Goal: Transaction & Acquisition: Download file/media

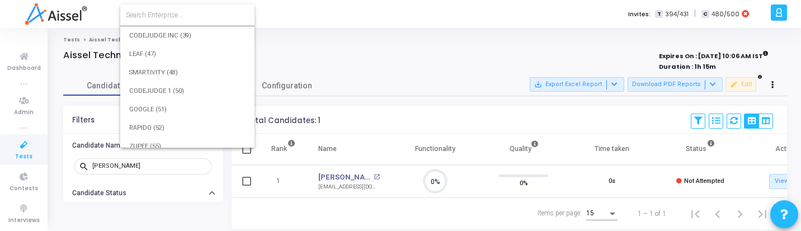
click at [198, 13] on input at bounding box center [187, 15] width 123 height 10
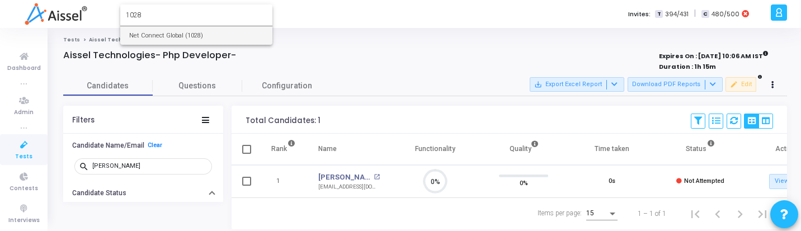
type input "1028"
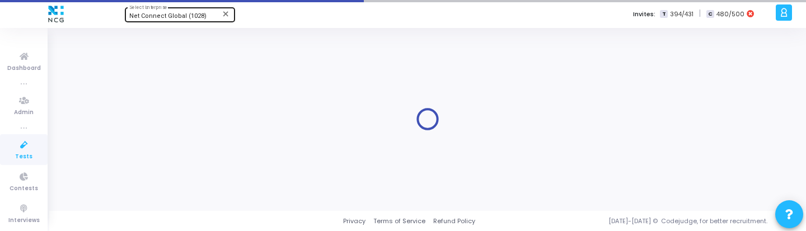
click at [199, 13] on span "Net Connect Global (1028)" at bounding box center [167, 15] width 77 height 7
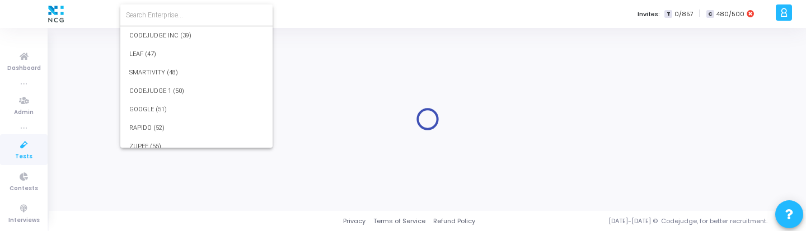
scroll to position [16693, 0]
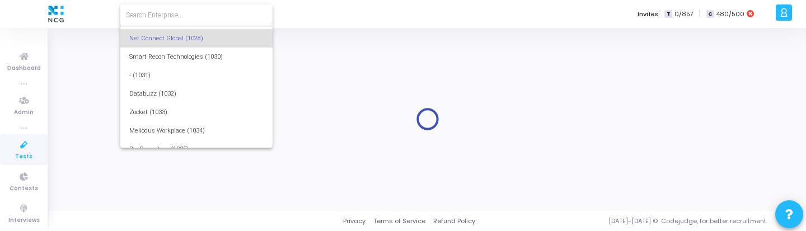
click at [199, 13] on input at bounding box center [196, 15] width 141 height 10
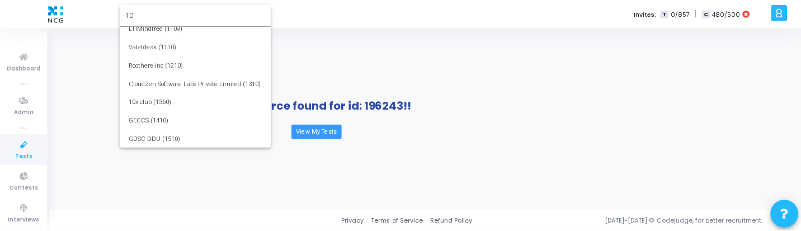
scroll to position [0, 0]
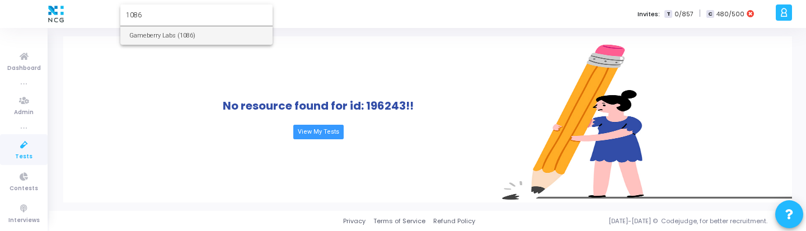
type input "1086"
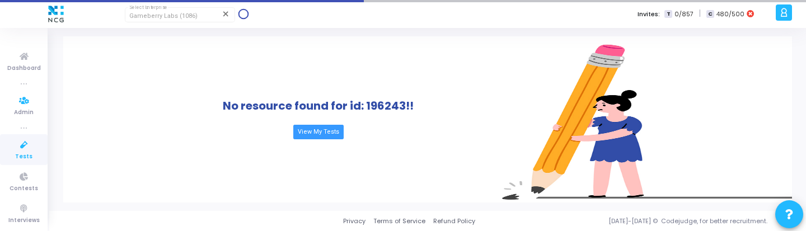
click at [12, 140] on icon at bounding box center [24, 145] width 24 height 14
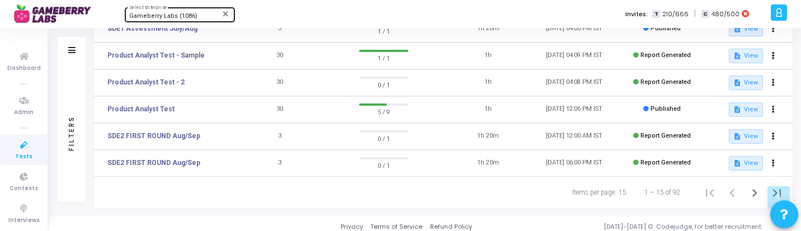
scroll to position [364, 0]
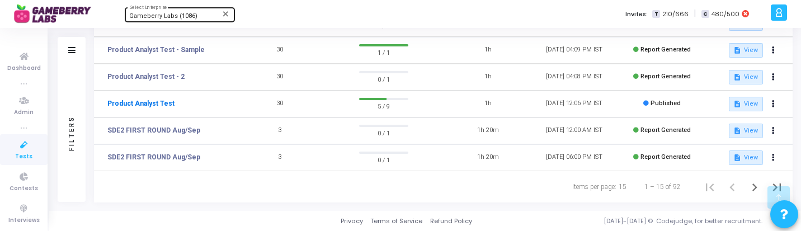
click at [158, 100] on link "Product Analyst Test" at bounding box center [140, 104] width 67 height 10
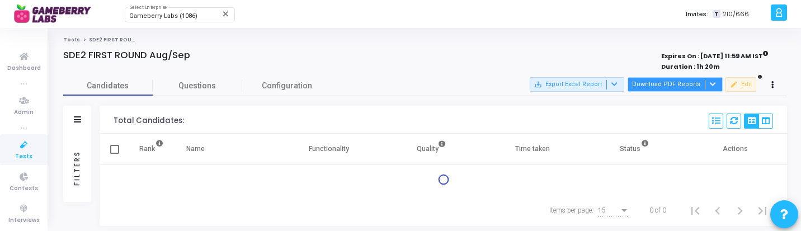
click at [654, 90] on button "Download PDF Reports" at bounding box center [675, 84] width 95 height 15
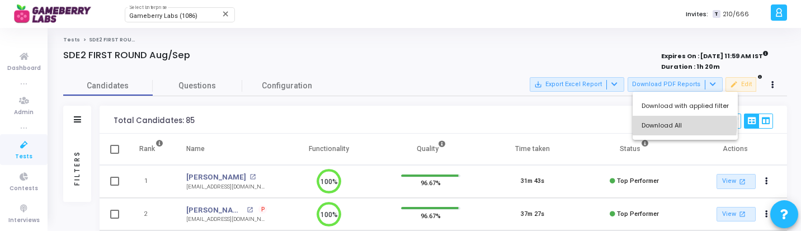
click at [665, 123] on button "Download All" at bounding box center [685, 126] width 105 height 20
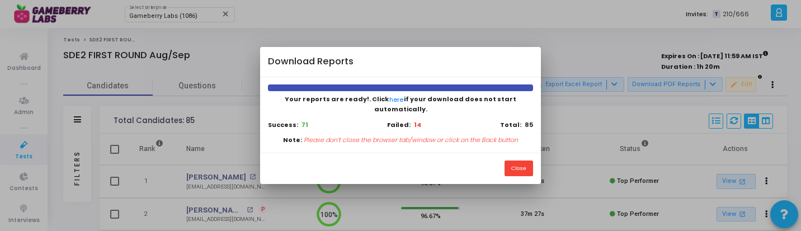
click at [554, 228] on div at bounding box center [400, 115] width 801 height 231
click at [519, 161] on button "Close" at bounding box center [519, 168] width 29 height 15
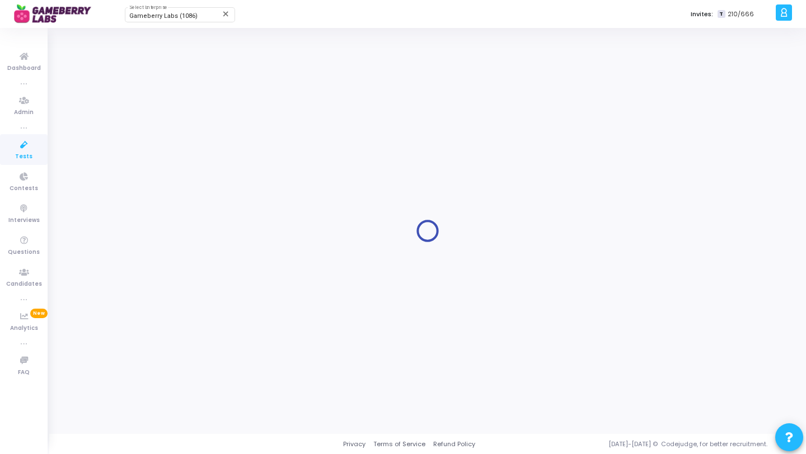
click at [14, 161] on link "Tests" at bounding box center [24, 149] width 48 height 31
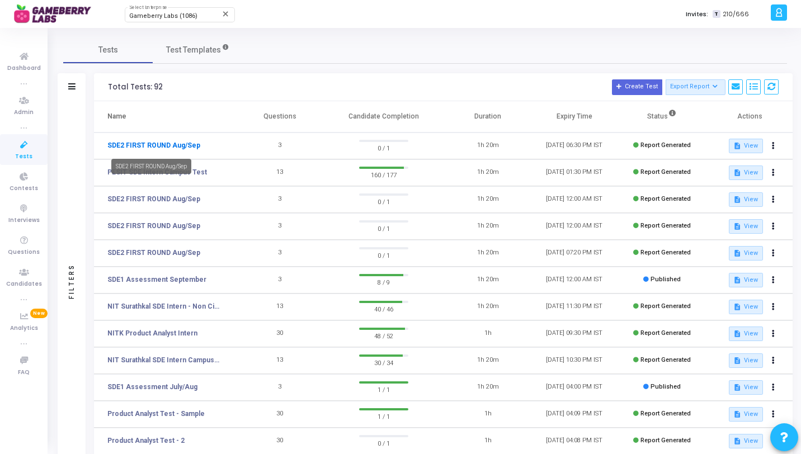
click at [178, 143] on link "SDE2 FIRST ROUND Aug/Sep" at bounding box center [153, 145] width 93 height 10
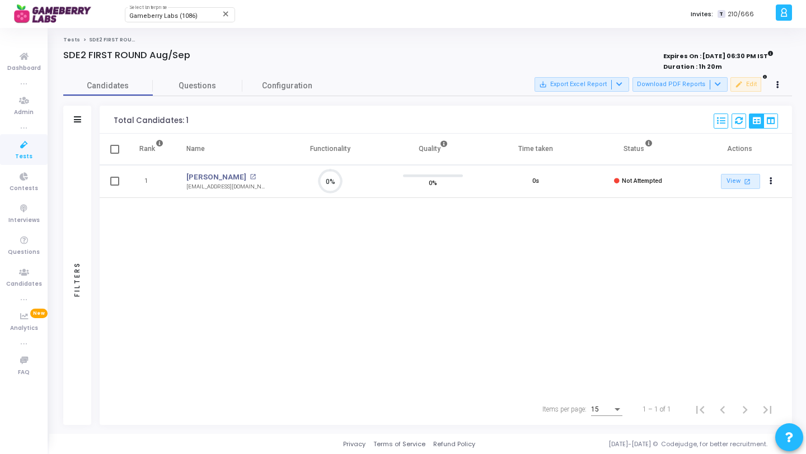
scroll to position [24, 29]
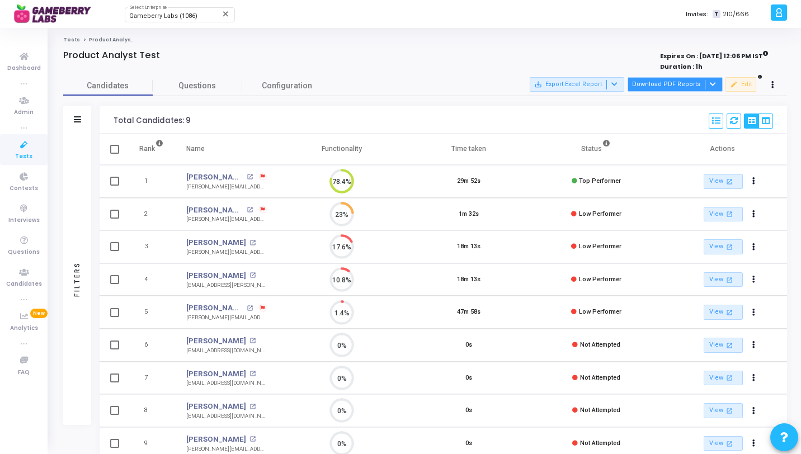
click at [667, 86] on button "Download PDF Reports" at bounding box center [675, 84] width 95 height 15
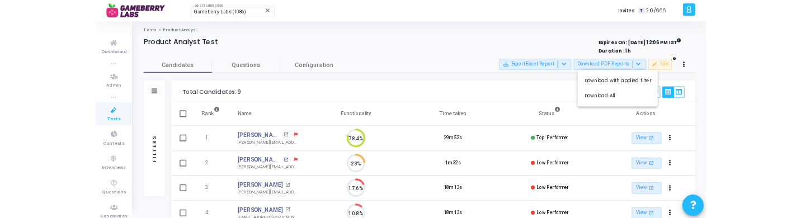
scroll to position [5, 5]
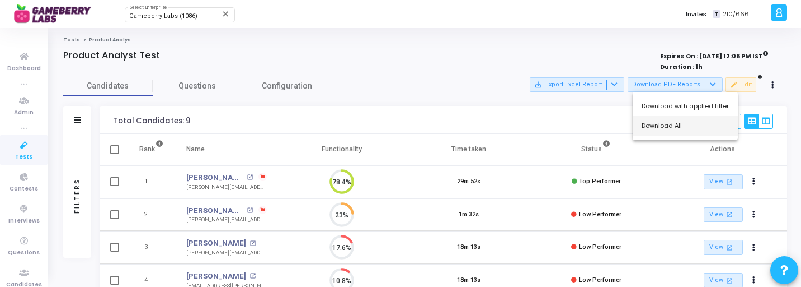
click at [656, 128] on button "Download All" at bounding box center [685, 126] width 105 height 20
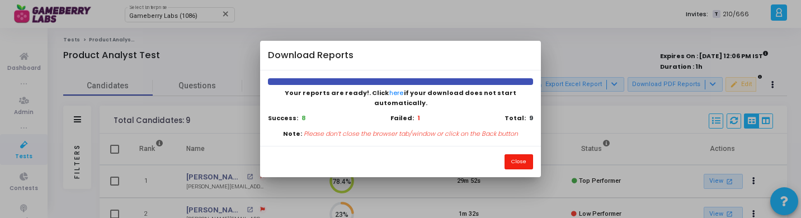
click at [528, 156] on button "Close" at bounding box center [519, 161] width 29 height 15
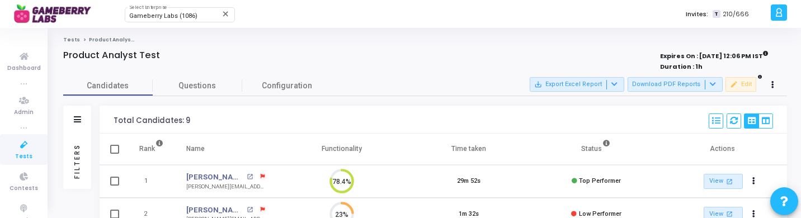
scroll to position [3, 0]
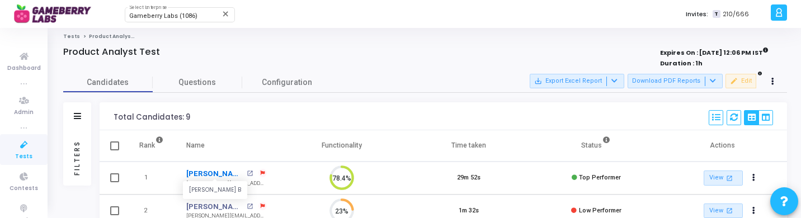
click at [198, 172] on link "Tejus B" at bounding box center [215, 173] width 58 height 11
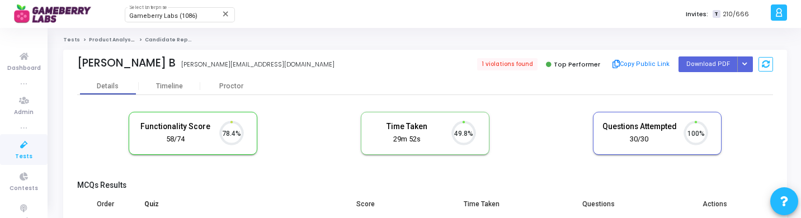
scroll to position [24, 29]
click at [749, 68] on button "Button group with nested dropdown" at bounding box center [746, 64] width 16 height 15
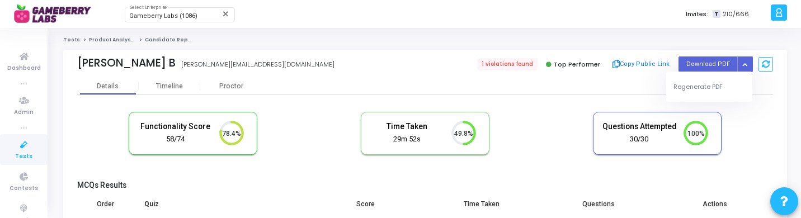
click at [707, 100] on div "Regenerate PDF" at bounding box center [710, 87] width 86 height 30
click at [697, 83] on button "Regenerate PDF" at bounding box center [710, 87] width 86 height 18
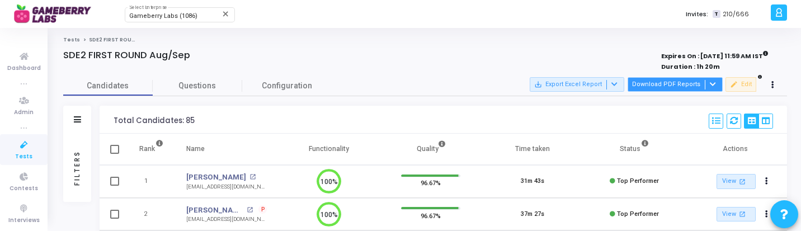
click at [662, 87] on button "Download PDF Reports" at bounding box center [675, 84] width 95 height 15
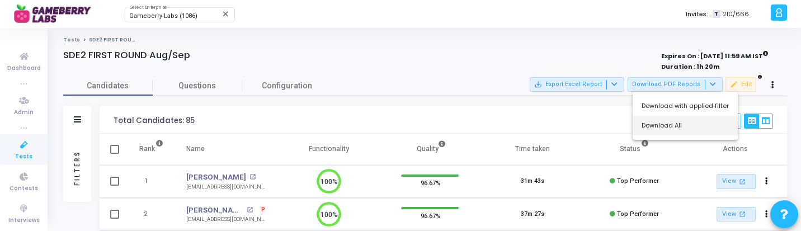
click at [658, 127] on button "Download All" at bounding box center [685, 126] width 105 height 20
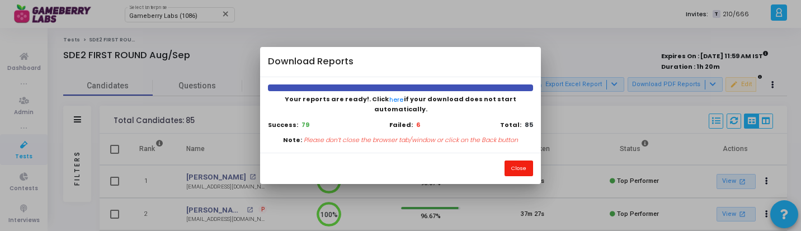
click at [519, 168] on button "Close" at bounding box center [519, 168] width 29 height 15
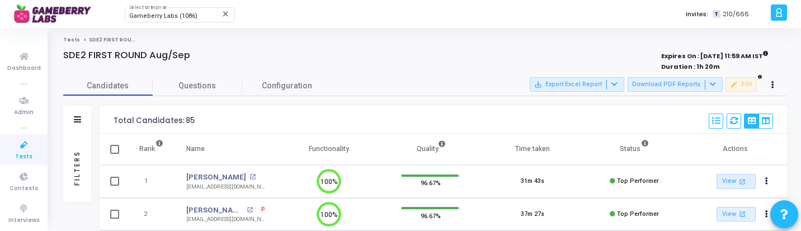
click at [68, 176] on div "Filters" at bounding box center [77, 168] width 28 height 68
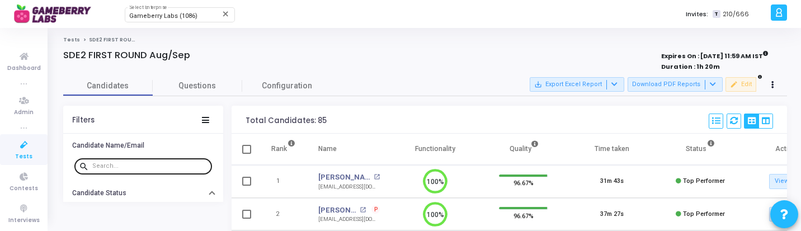
click at [132, 165] on input "text" at bounding box center [149, 166] width 115 height 7
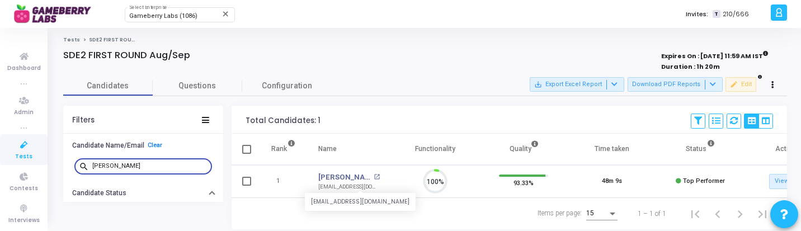
scroll to position [24, 29]
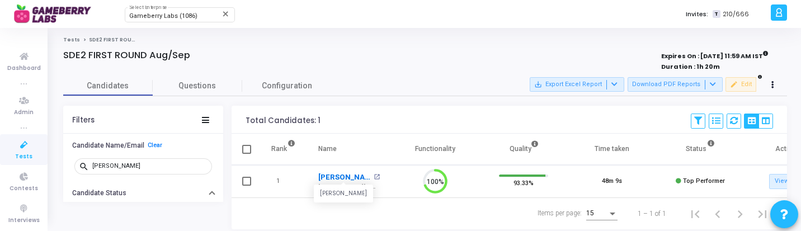
click at [331, 177] on link "[PERSON_NAME]" at bounding box center [344, 177] width 53 height 11
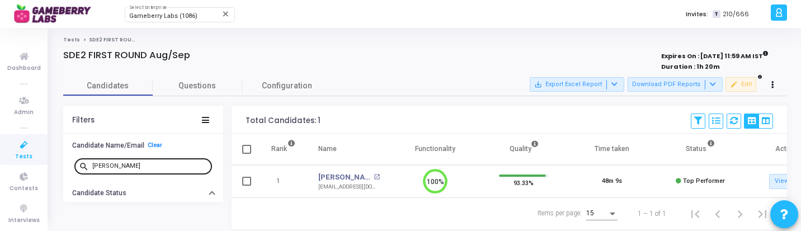
click at [123, 166] on input "sujit" at bounding box center [149, 166] width 115 height 7
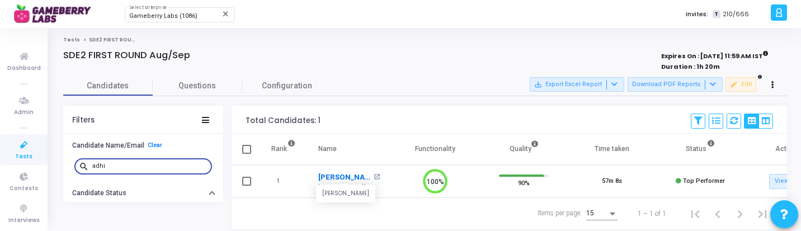
click at [331, 177] on link "[PERSON_NAME]" at bounding box center [344, 177] width 53 height 11
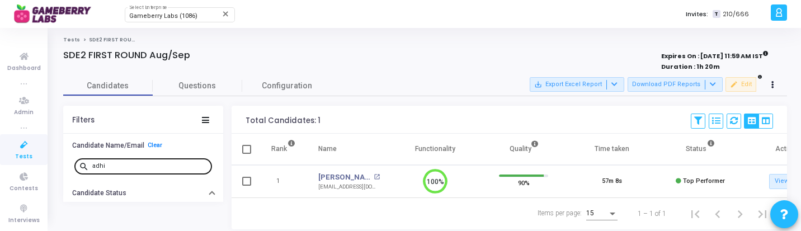
click at [121, 164] on input "adhi" at bounding box center [149, 166] width 115 height 7
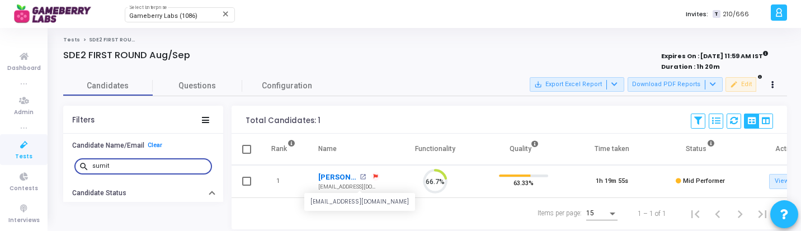
scroll to position [24, 29]
click at [344, 175] on link "Sumit Raj" at bounding box center [337, 177] width 39 height 11
click at [130, 168] on input "sumit" at bounding box center [149, 166] width 115 height 7
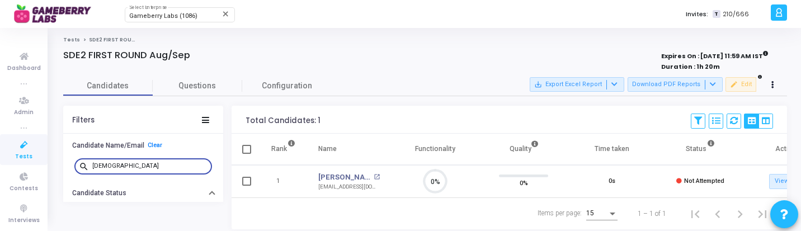
scroll to position [24, 29]
click at [326, 177] on link "[PERSON_NAME]" at bounding box center [344, 177] width 53 height 11
click at [134, 165] on input "shiva" at bounding box center [149, 166] width 115 height 7
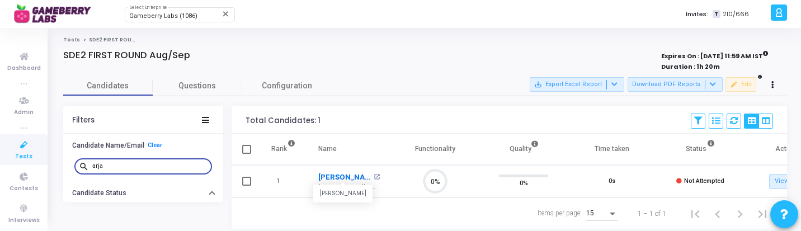
click at [336, 177] on link "Arjav Dongaonkar" at bounding box center [344, 177] width 53 height 11
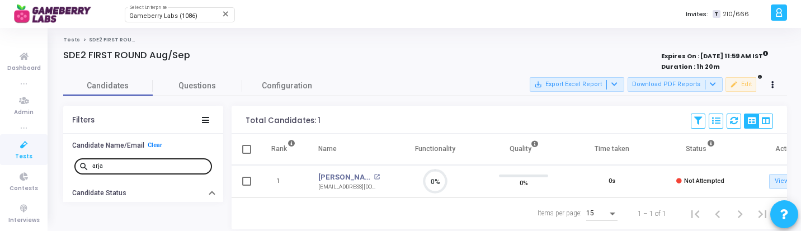
click at [112, 170] on div "arja" at bounding box center [149, 166] width 115 height 18
click at [120, 165] on input "arja" at bounding box center [149, 166] width 115 height 7
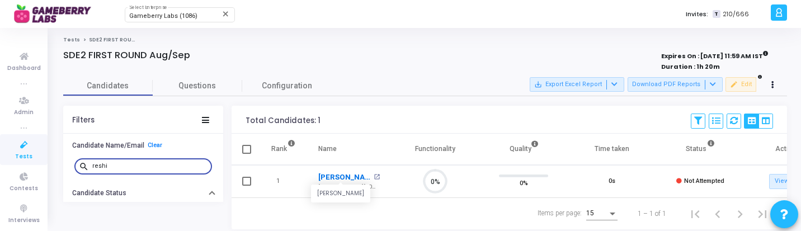
scroll to position [5, 5]
type input "reshi"
click at [353, 176] on link "[PERSON_NAME]" at bounding box center [344, 177] width 53 height 11
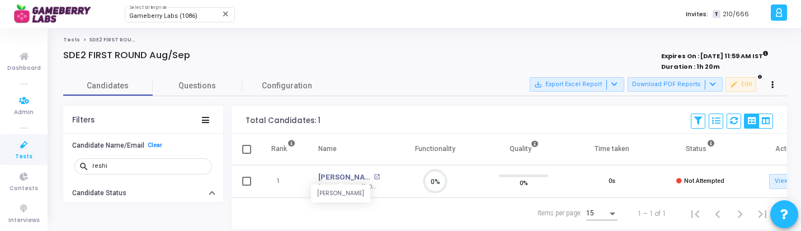
click at [30, 138] on icon at bounding box center [24, 145] width 24 height 14
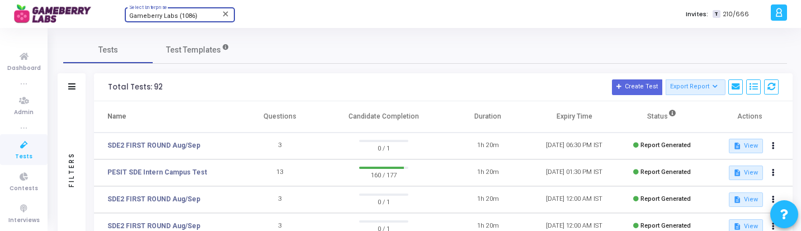
click at [179, 18] on span "Gameberry Labs (1086)" at bounding box center [163, 15] width 68 height 7
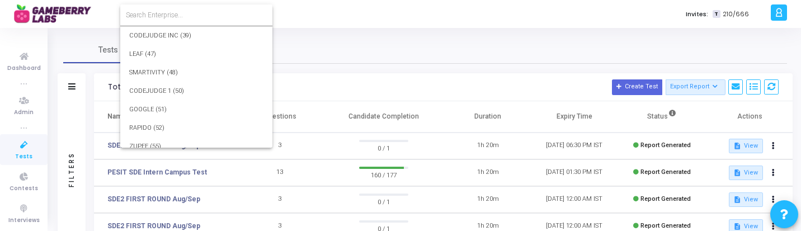
scroll to position [17284, 0]
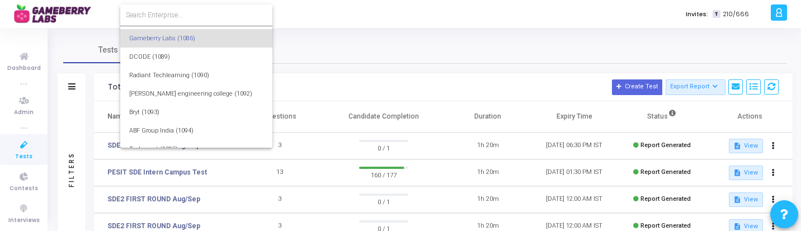
click at [187, 11] on input at bounding box center [196, 15] width 141 height 10
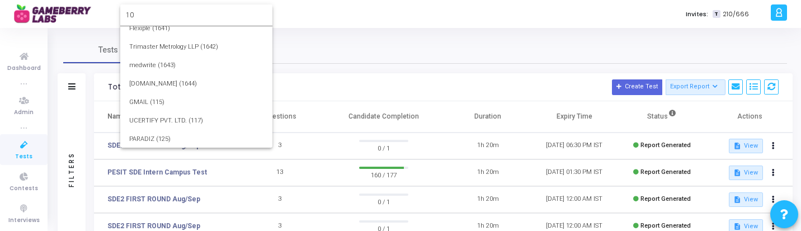
scroll to position [0, 0]
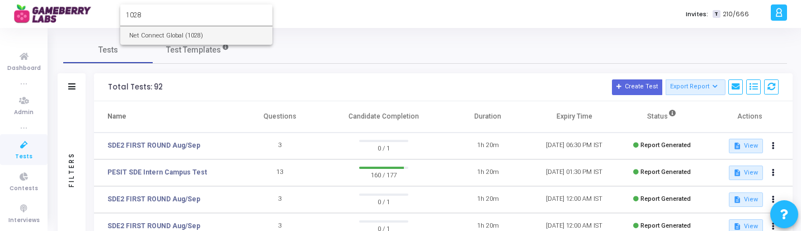
type input "1028"
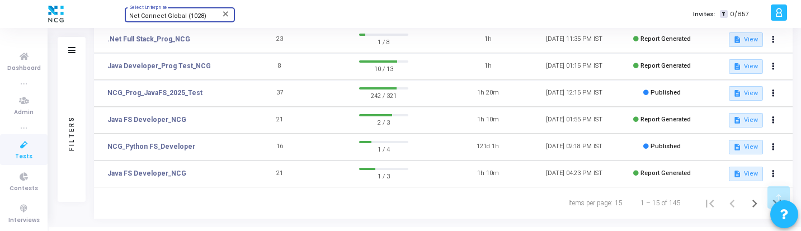
scroll to position [362, 0]
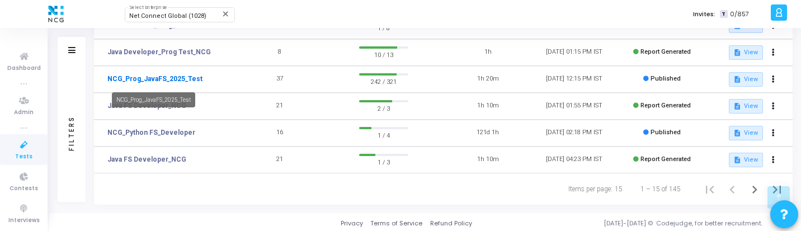
click at [182, 79] on link "NCG_Prog_JavaFS_2025_Test" at bounding box center [154, 79] width 95 height 10
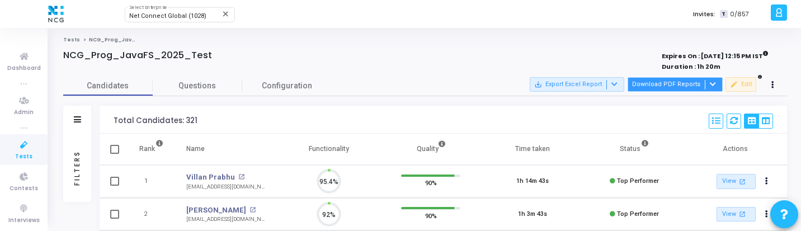
scroll to position [24, 29]
click at [694, 87] on button "Download PDF Reports" at bounding box center [675, 84] width 95 height 15
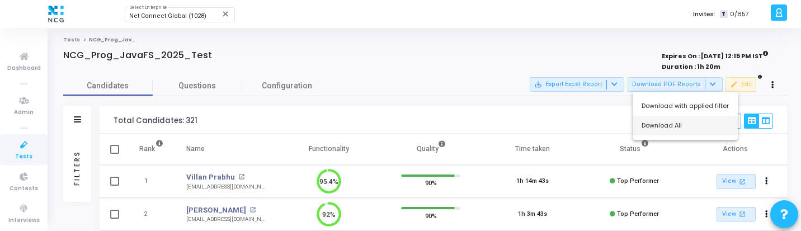
click at [686, 129] on button "Download All" at bounding box center [685, 126] width 105 height 20
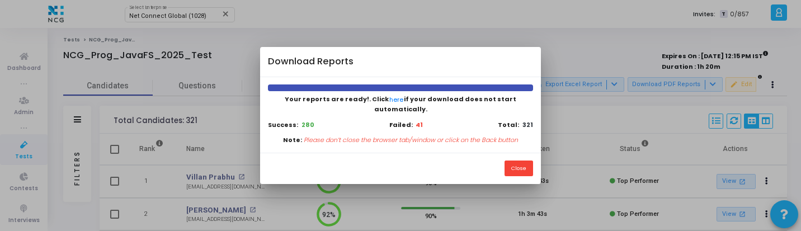
click at [413, 88] on div "Your reports are ready!. Click here if your download does not start automatical…" at bounding box center [400, 115] width 280 height 76
click at [519, 163] on button "Close" at bounding box center [519, 168] width 29 height 15
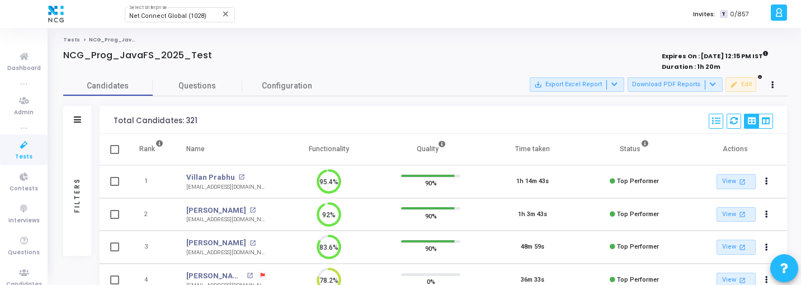
scroll to position [5, 5]
click at [79, 201] on div "Filters" at bounding box center [77, 195] width 28 height 122
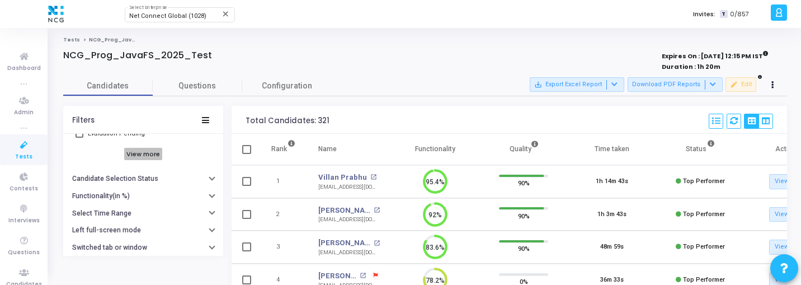
scroll to position [146, 0]
click at [151, 147] on h6 "View more" at bounding box center [143, 152] width 39 height 12
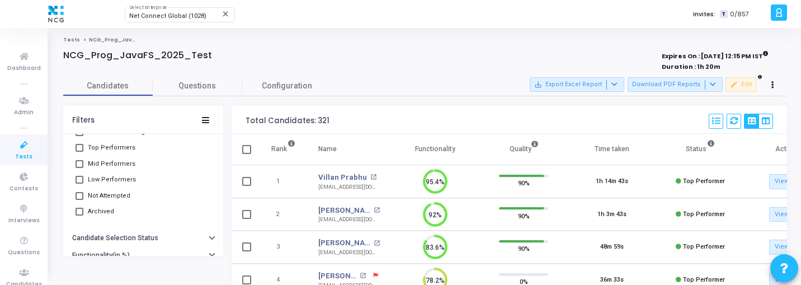
click at [108, 148] on span "Top Performers" at bounding box center [112, 147] width 48 height 13
click at [79, 152] on input "Top Performers" at bounding box center [79, 152] width 1 height 1
checkbox input "true"
click at [111, 162] on span "Mid Performers" at bounding box center [112, 163] width 48 height 13
click at [79, 168] on input "Mid Performers" at bounding box center [79, 168] width 1 height 1
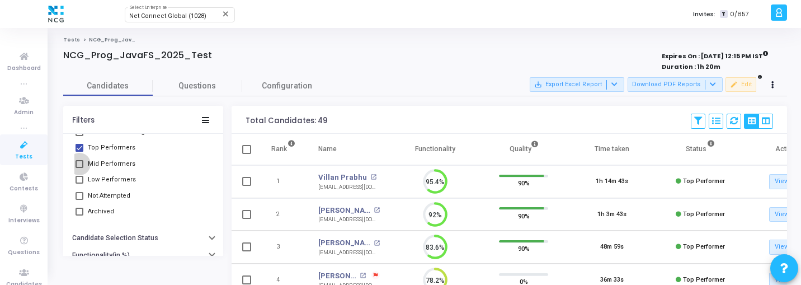
checkbox input "true"
click at [117, 178] on span "Low Performers" at bounding box center [112, 179] width 48 height 13
click at [79, 184] on input "Low Performers" at bounding box center [79, 184] width 1 height 1
click at [117, 177] on span "Low Performers" at bounding box center [112, 179] width 48 height 13
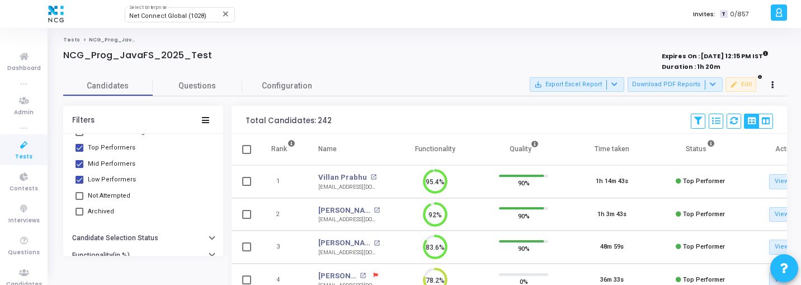
click at [79, 184] on input "Low Performers" at bounding box center [79, 184] width 1 height 1
checkbox input "false"
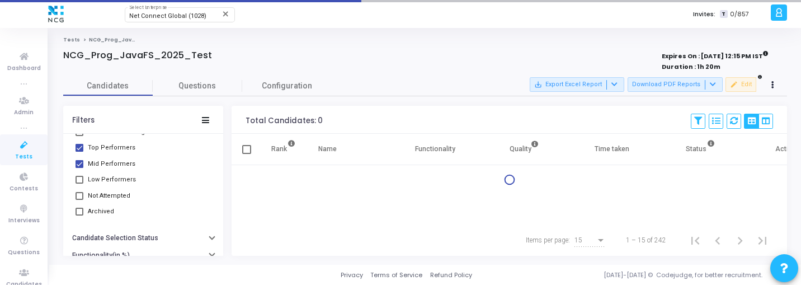
click at [110, 190] on span "Not Attempted" at bounding box center [109, 195] width 43 height 13
click at [79, 200] on input "Not Attempted" at bounding box center [79, 200] width 1 height 1
checkbox input "true"
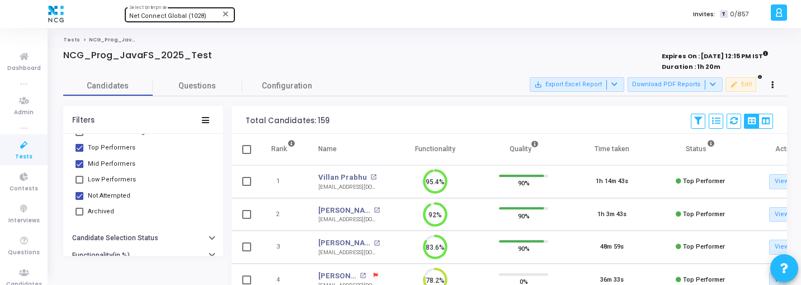
click at [175, 12] on div "Net Connect Global (1028) Select Enterprise" at bounding box center [179, 14] width 101 height 17
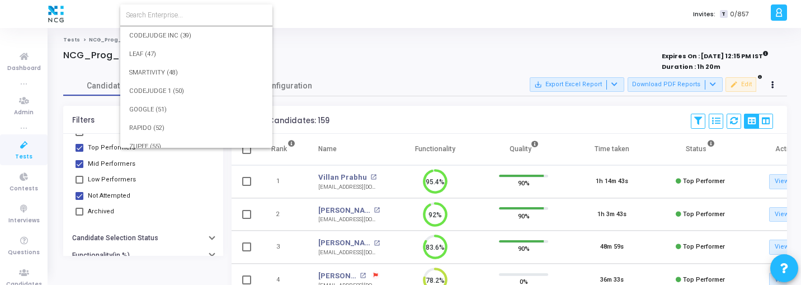
scroll to position [16693, 0]
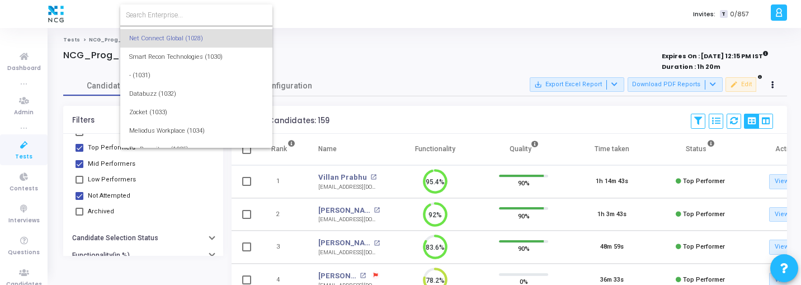
click at [182, 12] on input at bounding box center [196, 15] width 141 height 10
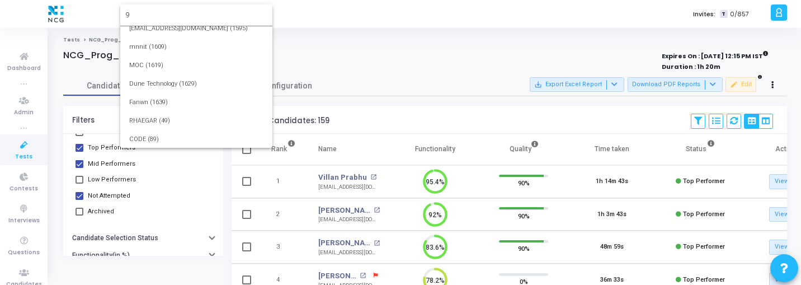
scroll to position [0, 0]
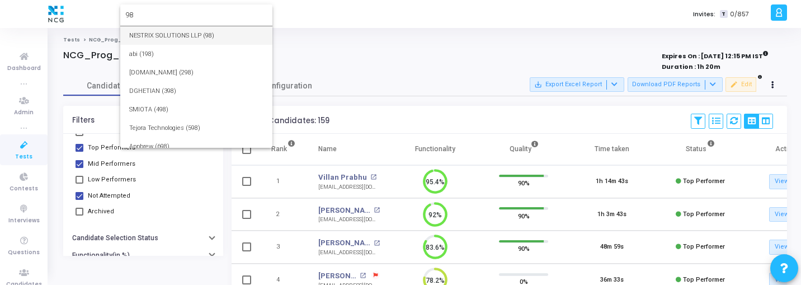
type input "9"
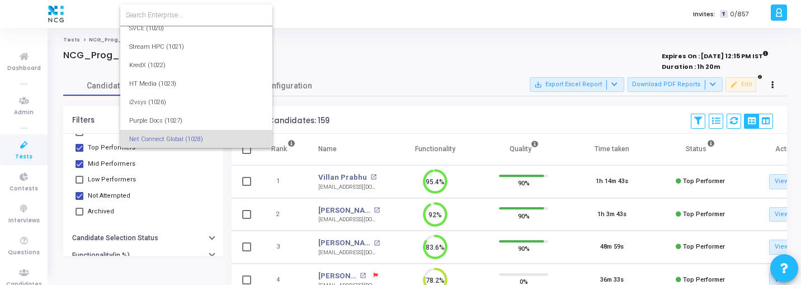
click at [426, 45] on div at bounding box center [400, 142] width 801 height 285
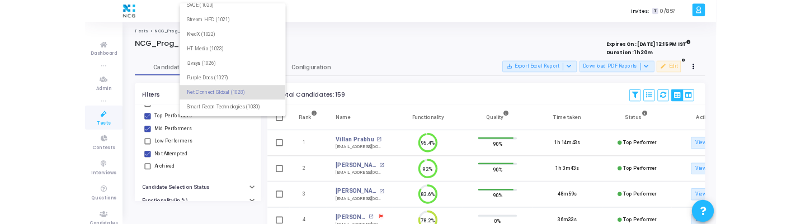
scroll to position [16571, 0]
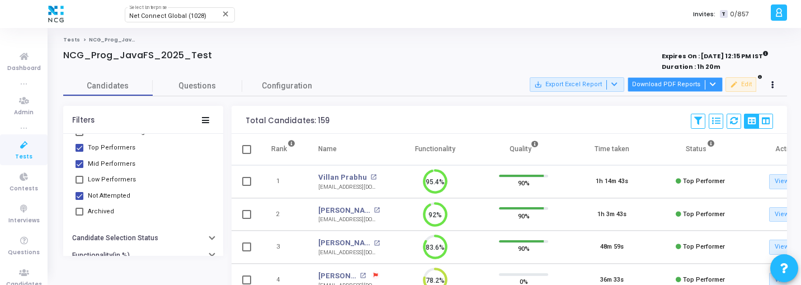
click at [659, 85] on button "Download PDF Reports" at bounding box center [675, 84] width 95 height 15
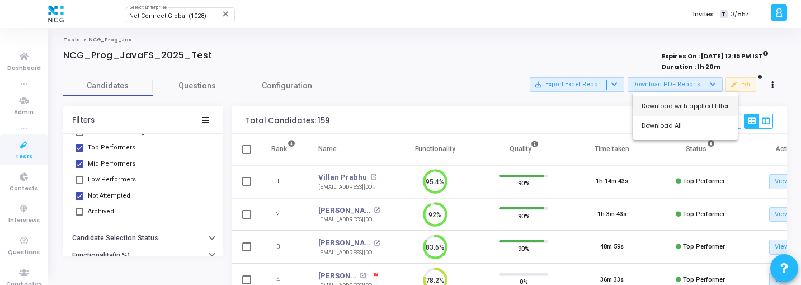
drag, startPoint x: 665, startPoint y: 122, endPoint x: 666, endPoint y: 105, distance: 16.8
click at [666, 105] on div "Download with applied filter Download All" at bounding box center [685, 116] width 105 height 48
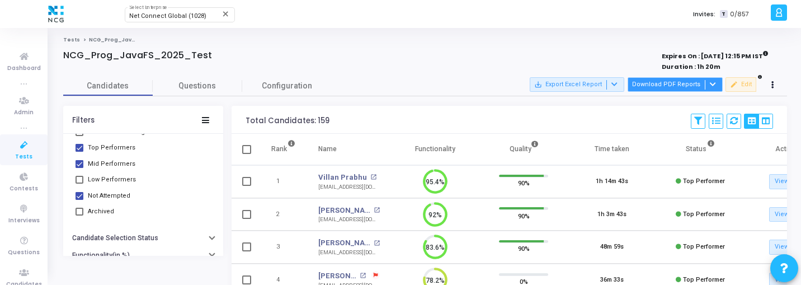
click at [662, 85] on button "Download PDF Reports" at bounding box center [675, 84] width 95 height 15
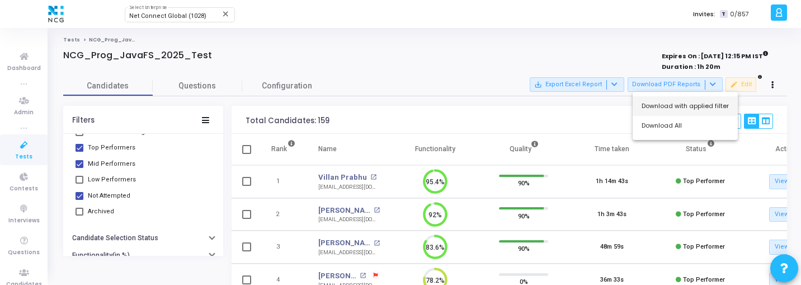
click at [662, 104] on button "Download with applied filter" at bounding box center [685, 106] width 105 height 20
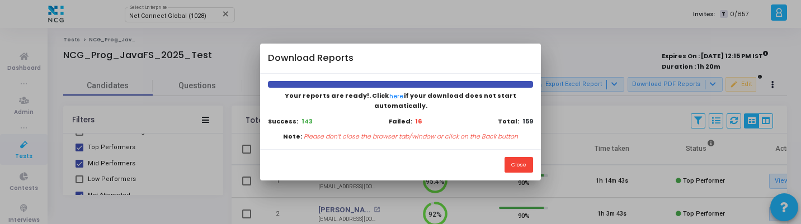
scroll to position [5, 5]
click at [514, 159] on button "Close" at bounding box center [519, 164] width 29 height 15
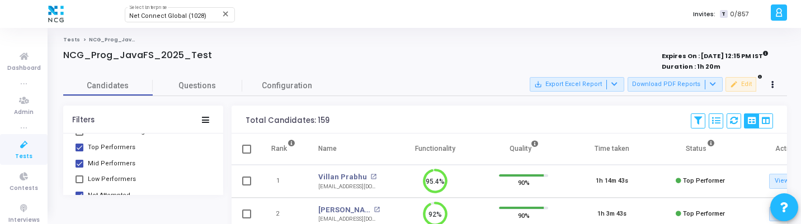
scroll to position [0, 0]
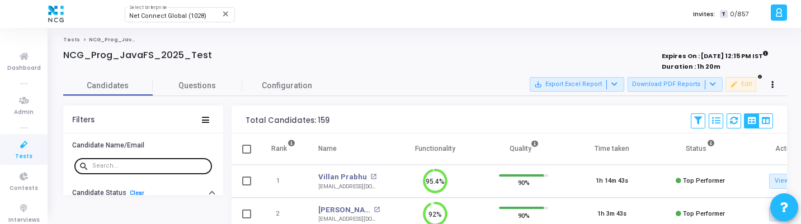
click at [110, 161] on div at bounding box center [149, 166] width 115 height 18
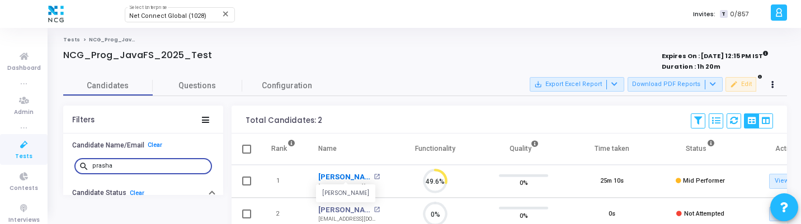
scroll to position [5, 5]
type input "prasha"
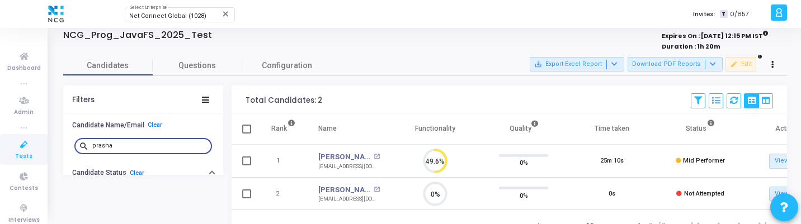
scroll to position [25, 0]
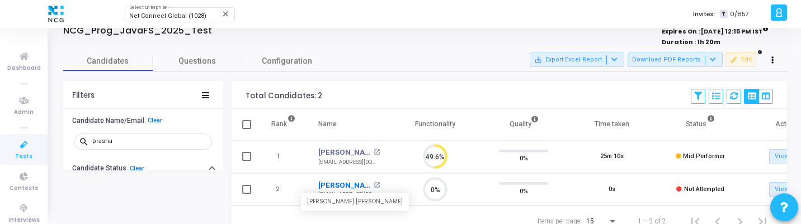
click at [339, 182] on link "Prashant Rajendra Bhosale" at bounding box center [344, 185] width 53 height 11
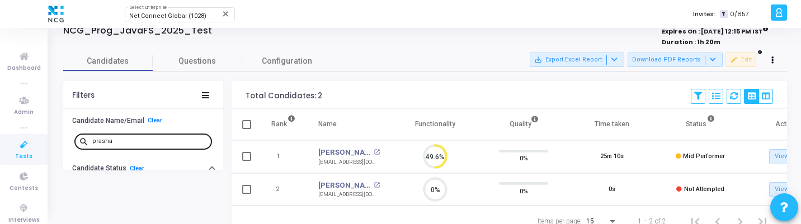
click at [136, 135] on div "prasha" at bounding box center [149, 141] width 115 height 18
click at [138, 142] on input "prasha" at bounding box center [149, 141] width 115 height 7
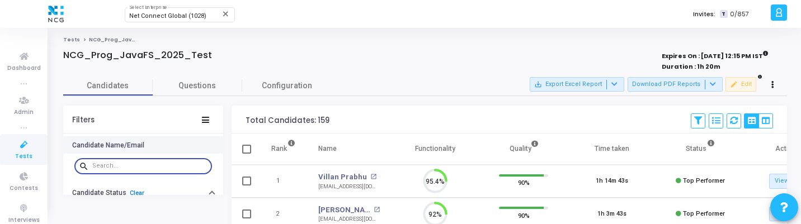
scroll to position [24, 29]
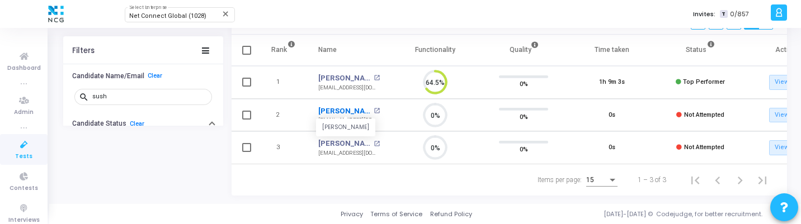
click at [346, 106] on link "Sushil Kumar" at bounding box center [344, 111] width 53 height 11
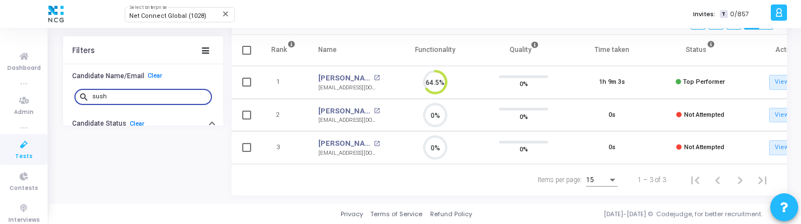
click at [135, 98] on input "sush" at bounding box center [149, 96] width 115 height 7
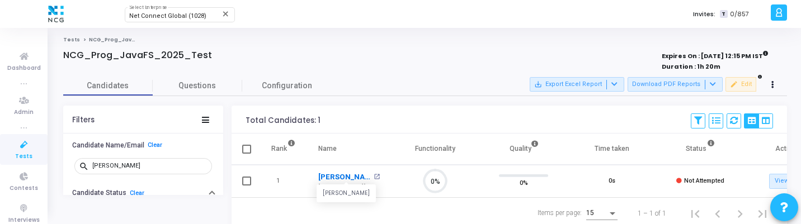
click at [331, 177] on link "Anshula Kumari" at bounding box center [344, 177] width 53 height 11
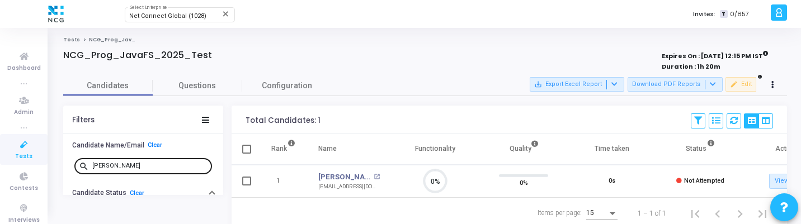
click at [110, 167] on input "anshul" at bounding box center [149, 166] width 115 height 7
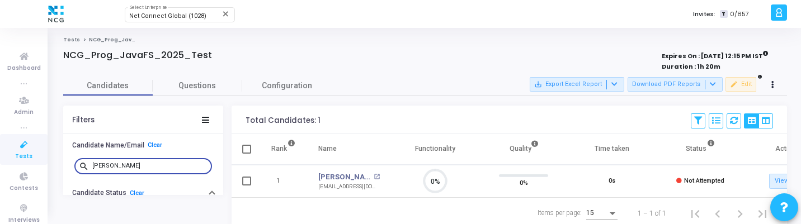
click at [110, 167] on input "anshul" at bounding box center [149, 166] width 115 height 7
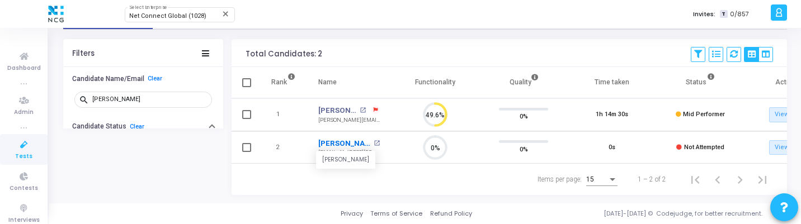
click at [344, 138] on link "Sahil Shaikh" at bounding box center [344, 143] width 53 height 11
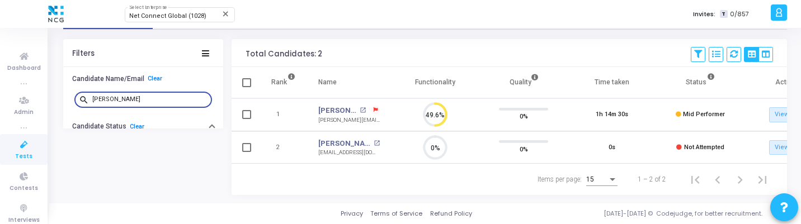
click at [126, 97] on input "sahil" at bounding box center [149, 99] width 115 height 7
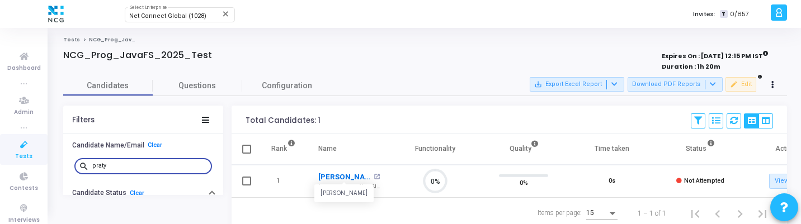
click at [333, 182] on link "Pratyush Praveen" at bounding box center [344, 177] width 53 height 11
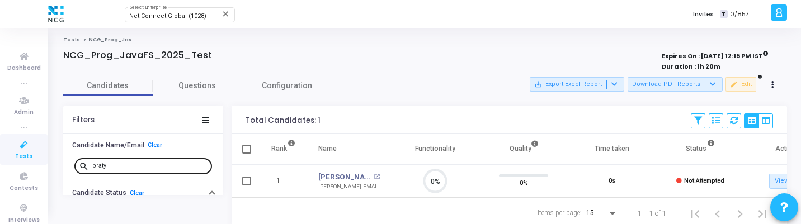
click at [104, 167] on input "praty" at bounding box center [149, 166] width 115 height 7
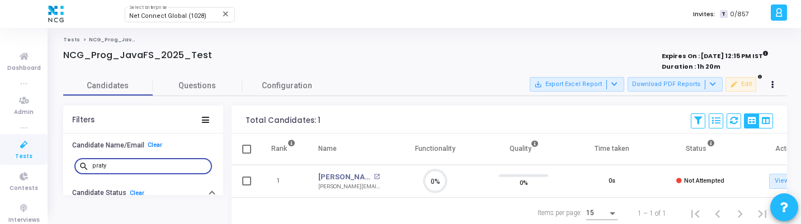
click at [104, 167] on input "praty" at bounding box center [149, 166] width 115 height 7
click at [334, 178] on link "Subham Sharma" at bounding box center [344, 177] width 53 height 11
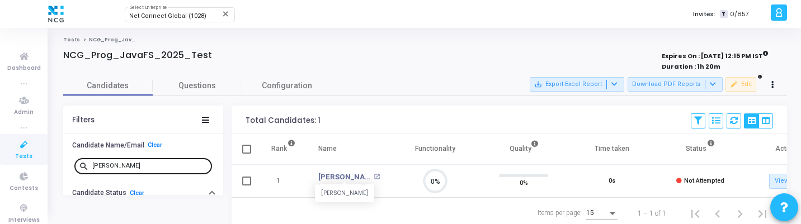
click at [150, 165] on input "subha" at bounding box center [149, 166] width 115 height 7
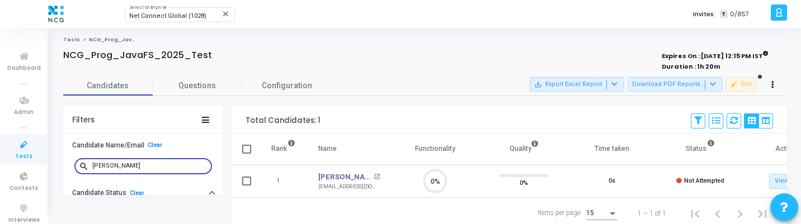
click at [150, 165] on input "subha" at bounding box center [149, 166] width 115 height 7
click at [343, 179] on link "Sunny Supawala" at bounding box center [344, 177] width 53 height 11
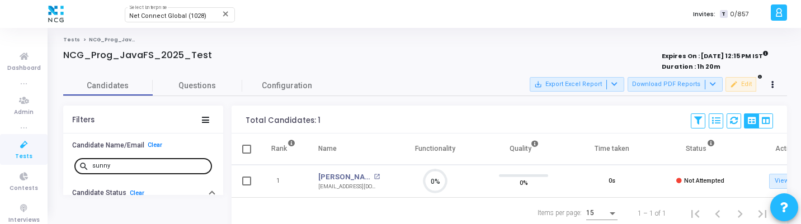
click at [163, 167] on input "sunny" at bounding box center [149, 166] width 115 height 7
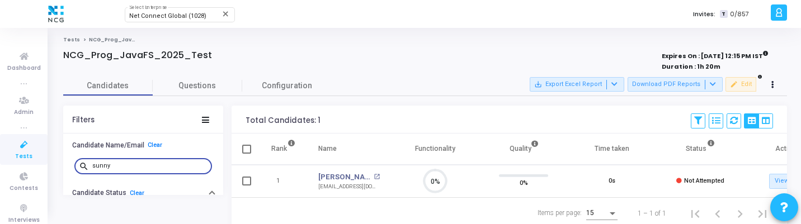
click at [163, 167] on input "sunny" at bounding box center [149, 166] width 115 height 7
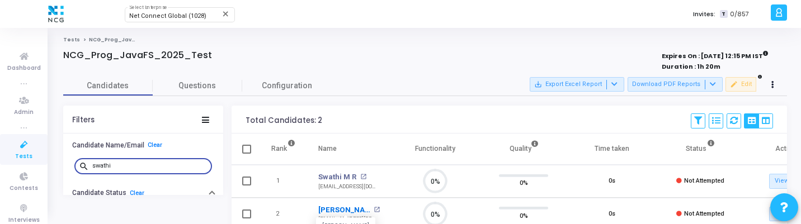
click at [340, 208] on link "Swathi Reddy" at bounding box center [344, 210] width 53 height 11
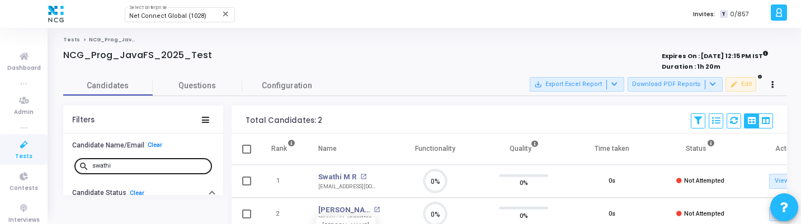
click at [141, 165] on input "swathi" at bounding box center [149, 166] width 115 height 7
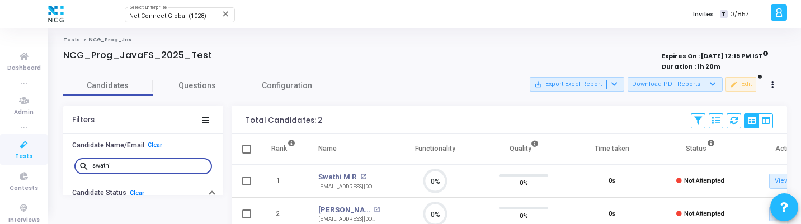
click at [141, 165] on input "swathi" at bounding box center [149, 166] width 115 height 7
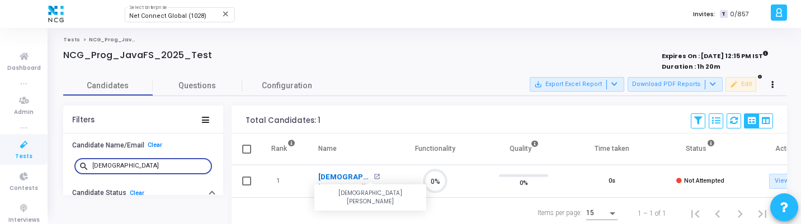
click at [343, 175] on link "Vaishnavi Sohani" at bounding box center [344, 177] width 53 height 11
click at [134, 169] on input "vaish" at bounding box center [149, 166] width 115 height 7
click at [338, 175] on link "Tejaswini" at bounding box center [344, 177] width 53 height 11
click at [148, 167] on input "teja" at bounding box center [149, 166] width 115 height 7
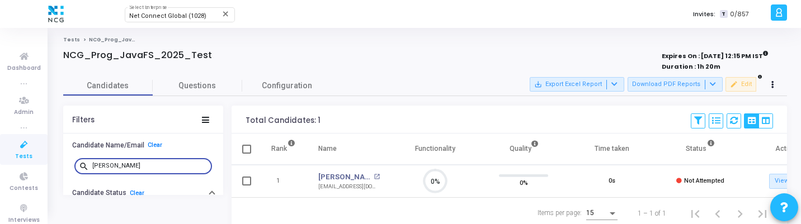
click at [148, 167] on input "teja" at bounding box center [149, 166] width 115 height 7
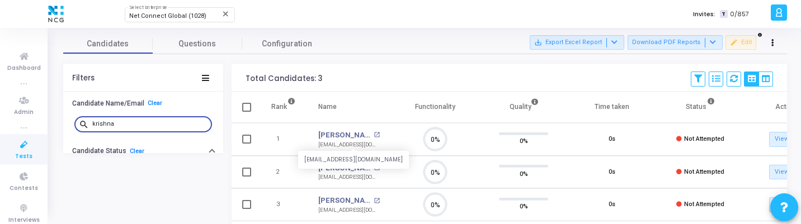
scroll to position [72, 0]
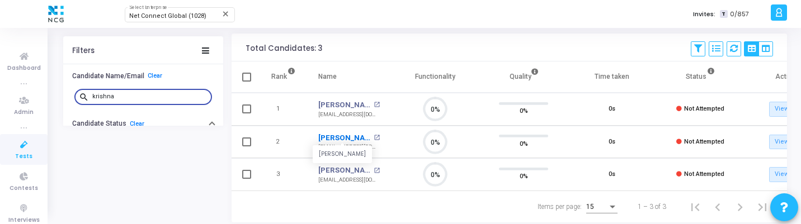
click at [335, 140] on link "Krishna Upadhaya" at bounding box center [344, 138] width 53 height 11
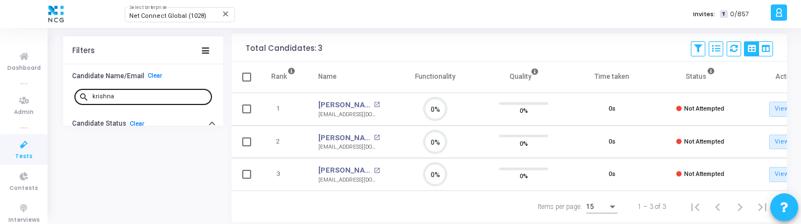
click at [132, 95] on input "krishna" at bounding box center [149, 96] width 115 height 7
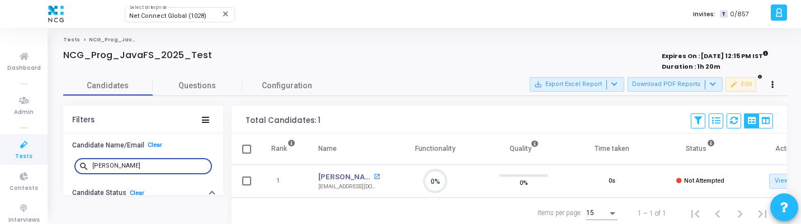
scroll to position [24, 29]
click at [338, 175] on link "Sanket More" at bounding box center [344, 177] width 53 height 11
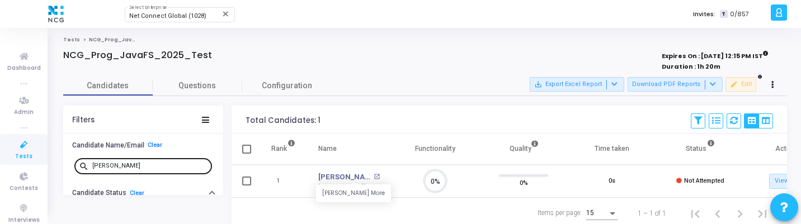
click at [127, 166] on input "sanket" at bounding box center [149, 166] width 115 height 7
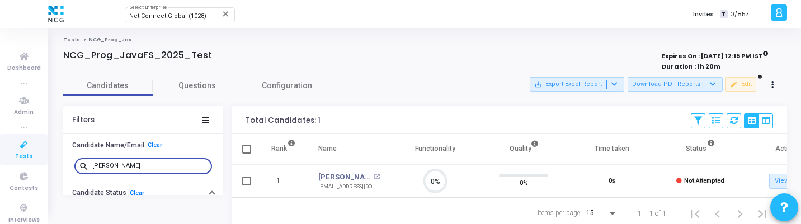
click at [127, 166] on input "sanket" at bounding box center [149, 166] width 115 height 7
click at [339, 179] on link "Anil Kumar" at bounding box center [344, 177] width 53 height 11
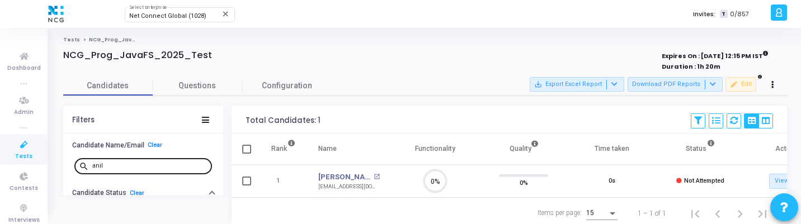
click at [120, 168] on input "anil" at bounding box center [149, 166] width 115 height 7
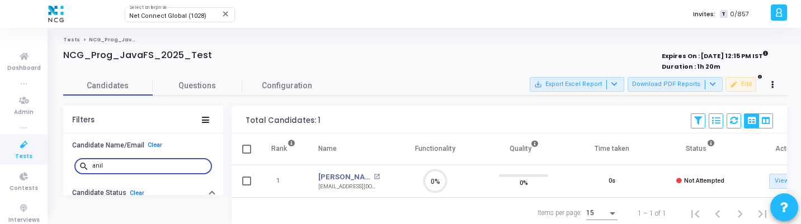
click at [120, 168] on input "anil" at bounding box center [149, 166] width 115 height 7
click at [336, 176] on link "Konda Kiran Kumar" at bounding box center [344, 177] width 53 height 11
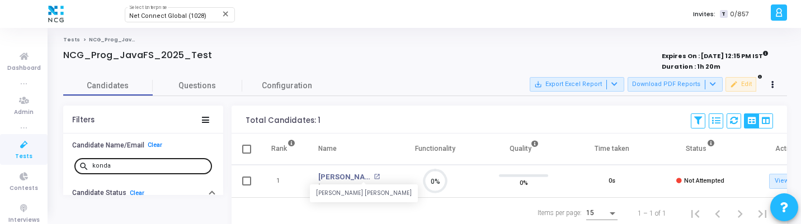
click at [132, 167] on input "konda" at bounding box center [149, 166] width 115 height 7
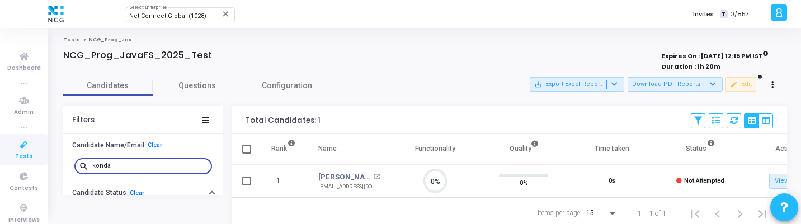
click at [112, 164] on input "konda" at bounding box center [149, 166] width 115 height 7
click at [335, 176] on link "Ashok S" at bounding box center [332, 177] width 28 height 11
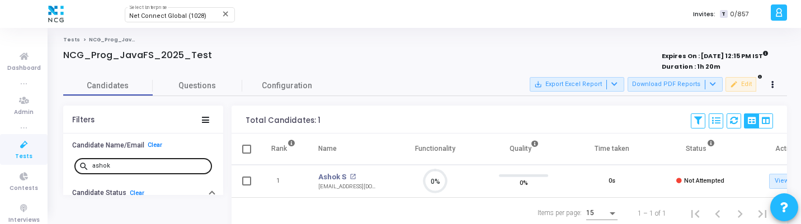
click at [149, 170] on div "ashok" at bounding box center [149, 166] width 115 height 18
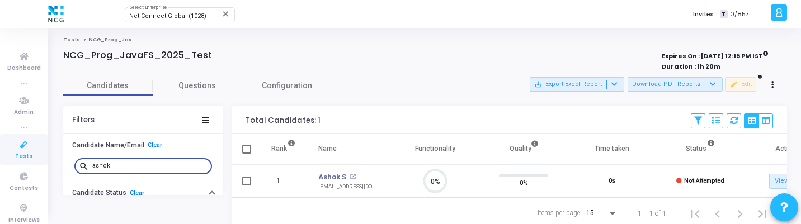
click at [144, 165] on input "ashok" at bounding box center [149, 166] width 115 height 7
type input "gulnaz"
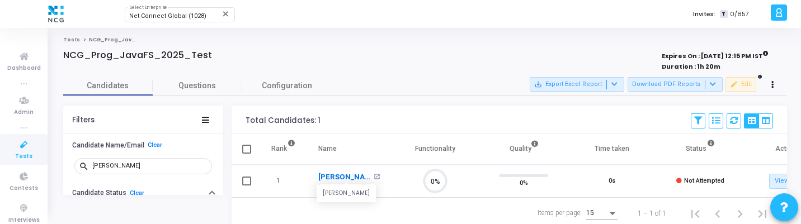
click at [332, 177] on link "[PERSON_NAME]" at bounding box center [344, 177] width 53 height 11
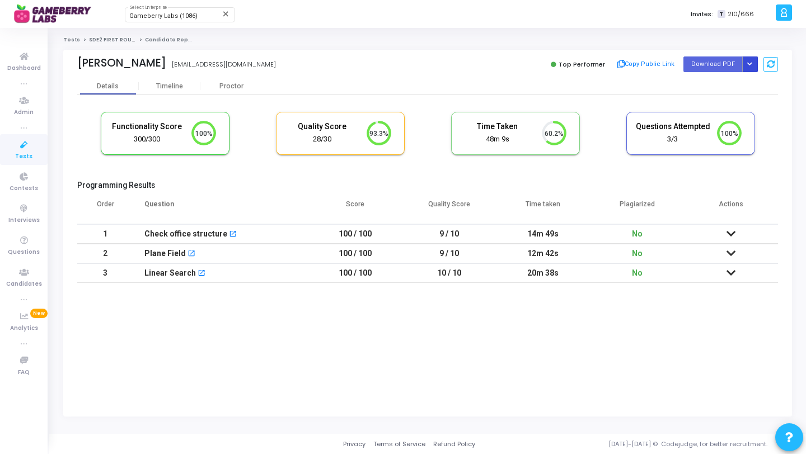
click at [749, 65] on icon "Button group with nested dropdown" at bounding box center [749, 65] width 5 height 6
click at [720, 76] on div "Regenerate PDF" at bounding box center [714, 87] width 86 height 30
click at [716, 82] on button "Regenerate PDF" at bounding box center [714, 87] width 86 height 18
click at [749, 69] on button "Button group with nested dropdown" at bounding box center [750, 64] width 16 height 15
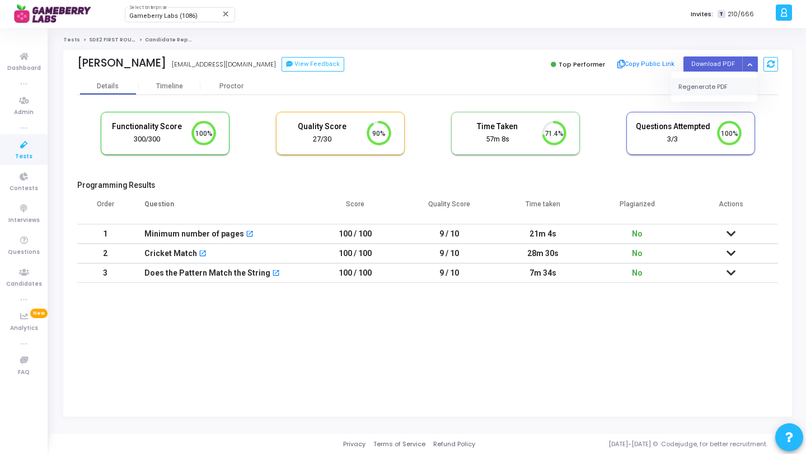
click at [721, 84] on button "Regenerate PDF" at bounding box center [714, 87] width 86 height 18
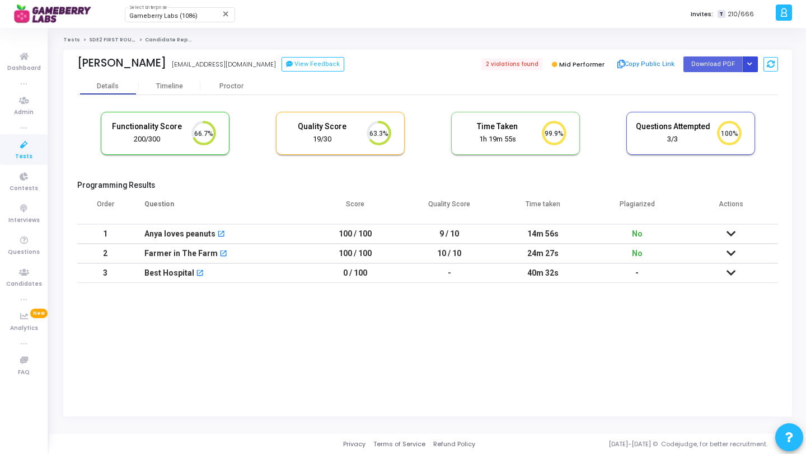
click at [752, 68] on button "Button group with nested dropdown" at bounding box center [750, 64] width 16 height 15
click at [725, 88] on button "Regenerate PDF" at bounding box center [714, 87] width 86 height 18
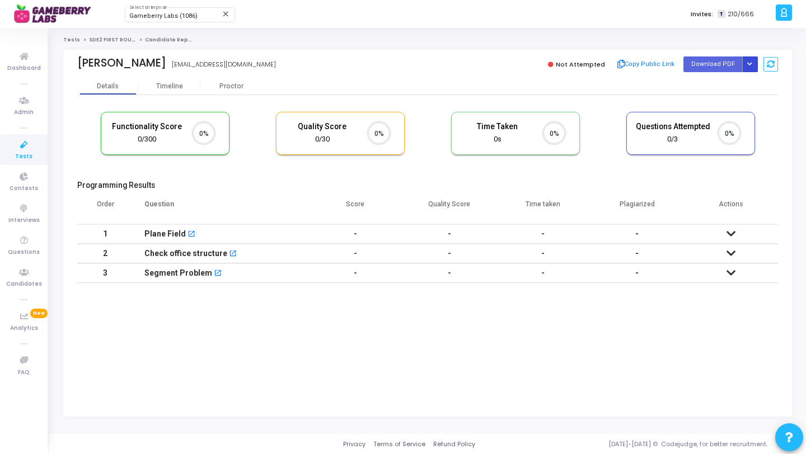
click at [753, 63] on button "Button group with nested dropdown" at bounding box center [750, 64] width 16 height 15
click at [744, 82] on button "Regenerate PDF" at bounding box center [714, 87] width 86 height 18
click at [748, 64] on icon "Button group with nested dropdown" at bounding box center [749, 65] width 5 height 6
click at [729, 85] on button "Regenerate PDF" at bounding box center [714, 87] width 86 height 18
click at [752, 66] on icon "Button group with nested dropdown" at bounding box center [749, 65] width 5 height 6
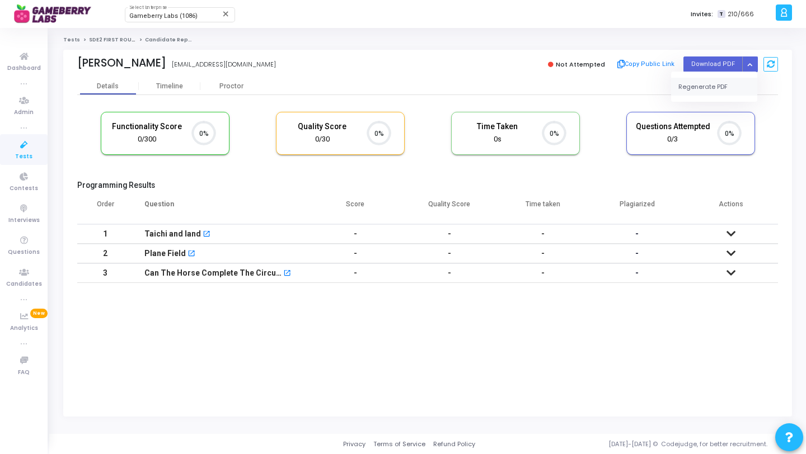
click at [719, 90] on button "Regenerate PDF" at bounding box center [714, 87] width 86 height 18
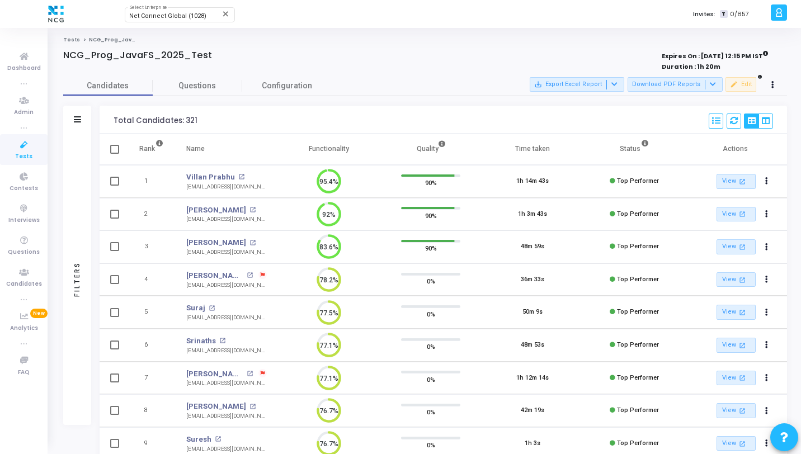
click at [73, 181] on div "Filters" at bounding box center [77, 280] width 28 height 292
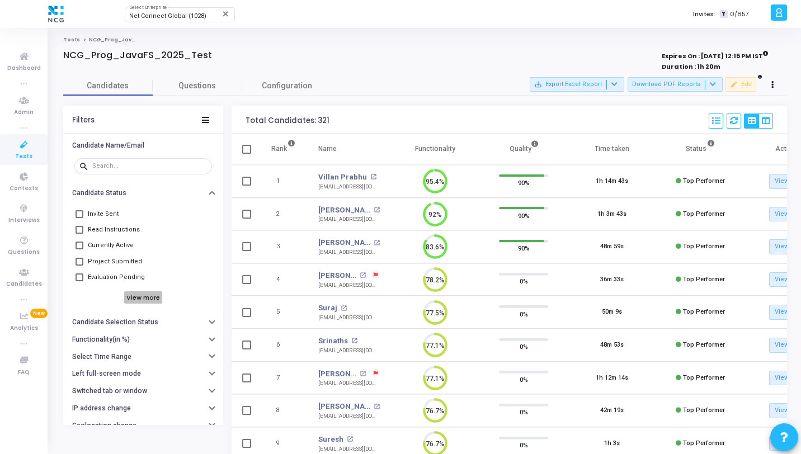
click at [140, 297] on h6 "View more" at bounding box center [143, 298] width 39 height 12
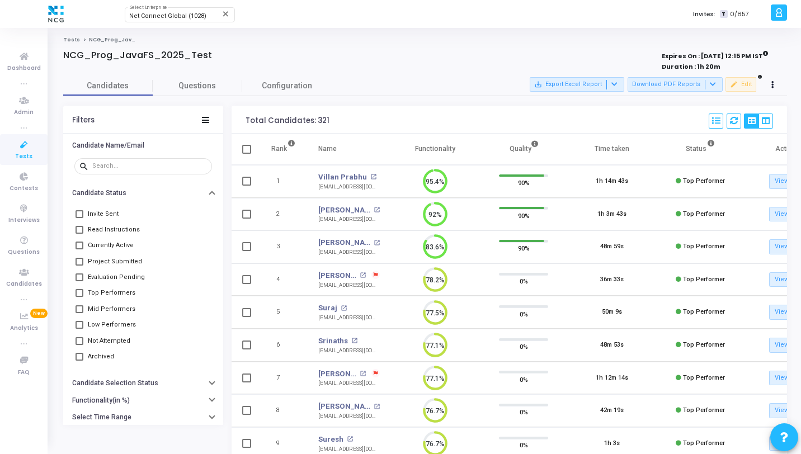
click at [109, 326] on span "Low Performers" at bounding box center [112, 324] width 48 height 13
click at [79, 329] on input "Low Performers" at bounding box center [79, 329] width 1 height 1
checkbox input "true"
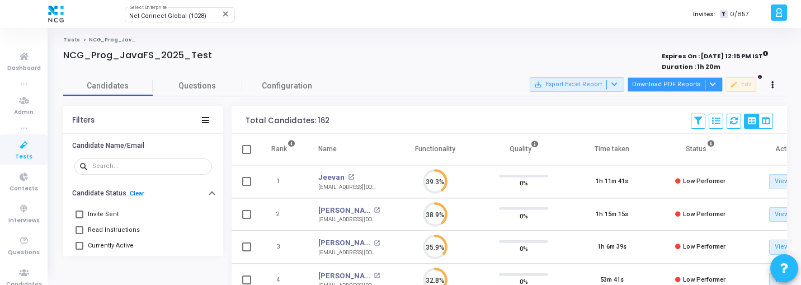
click at [676, 88] on button "Download PDF Reports" at bounding box center [675, 84] width 95 height 15
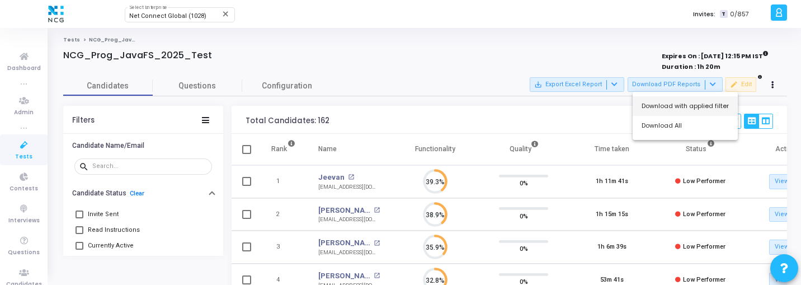
click at [674, 99] on button "Download with applied filter" at bounding box center [685, 106] width 105 height 20
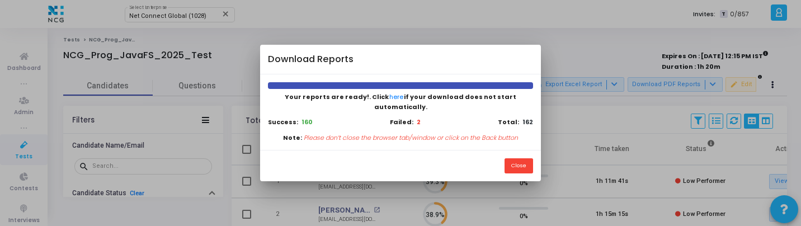
scroll to position [5, 5]
click at [510, 158] on button "Close" at bounding box center [519, 165] width 29 height 15
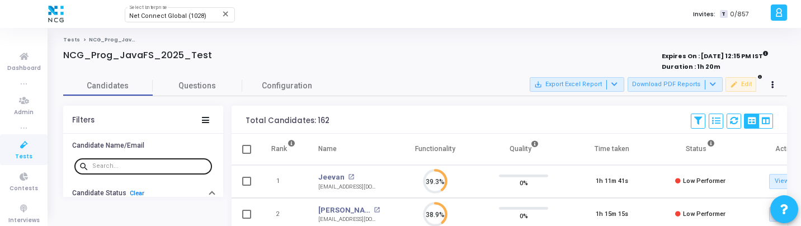
click at [100, 163] on input "text" at bounding box center [149, 166] width 115 height 7
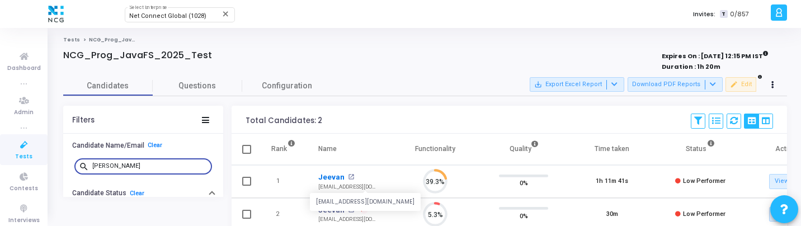
scroll to position [24, 29]
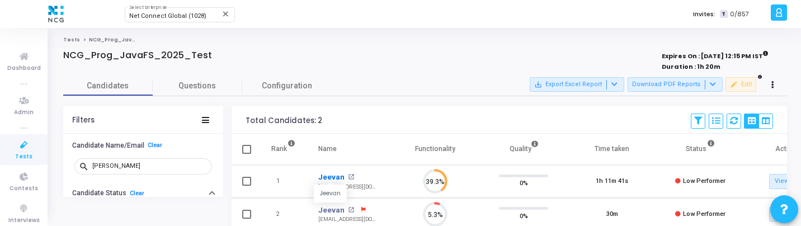
click at [334, 176] on link "Jeevan" at bounding box center [331, 177] width 26 height 11
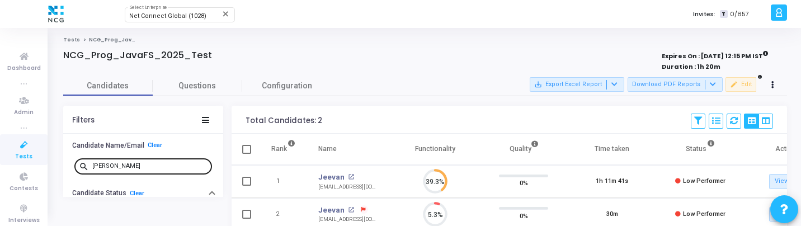
click at [159, 167] on input "jeeva" at bounding box center [149, 166] width 115 height 7
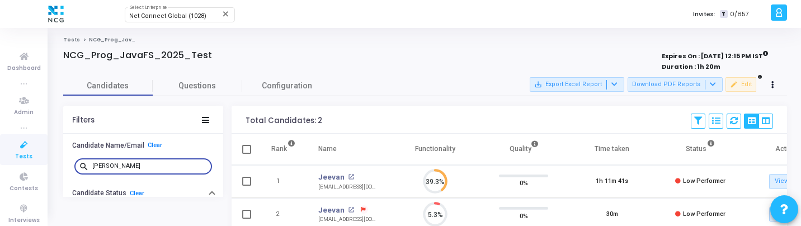
click at [159, 167] on input "jeeva" at bounding box center [149, 166] width 115 height 7
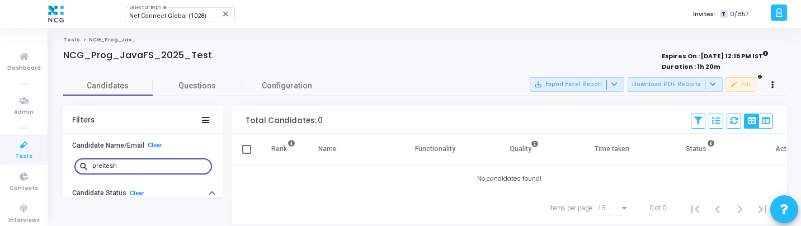
click at [101, 166] on input "preitesh" at bounding box center [149, 166] width 115 height 7
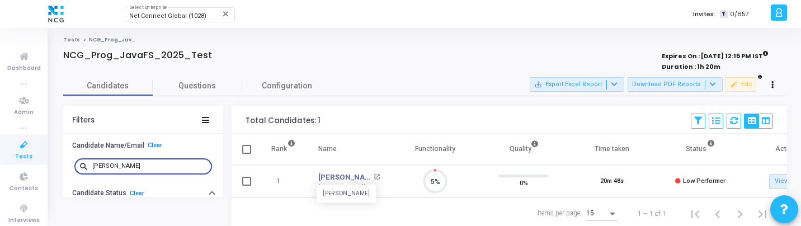
scroll to position [24, 29]
click at [340, 178] on link "Pritesh Kumar" at bounding box center [344, 177] width 53 height 11
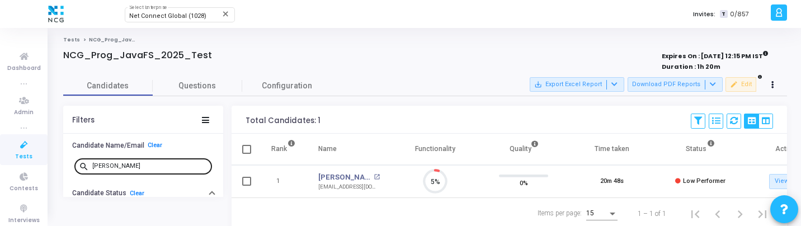
click at [158, 163] on input "pritesh" at bounding box center [149, 166] width 115 height 7
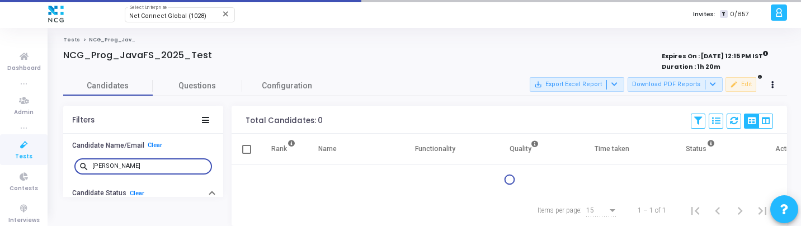
click at [158, 163] on input "jeeva" at bounding box center [149, 166] width 115 height 7
type input "jeeva"
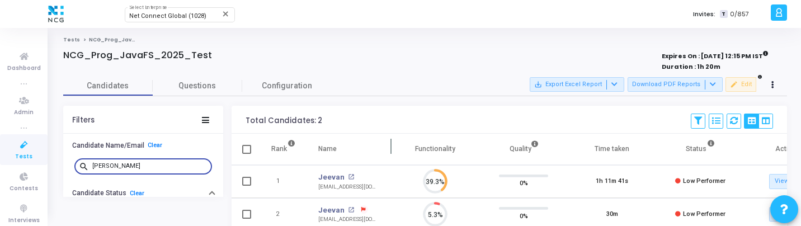
scroll to position [9, 0]
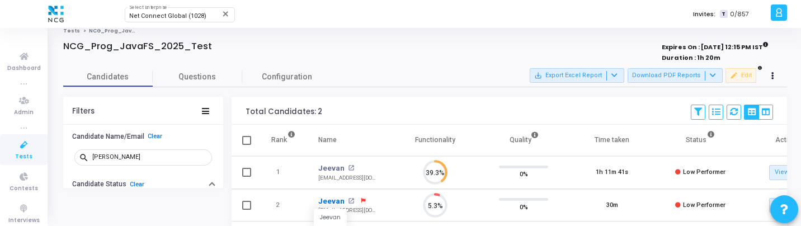
click at [331, 198] on link "Jeevan" at bounding box center [331, 201] width 26 height 11
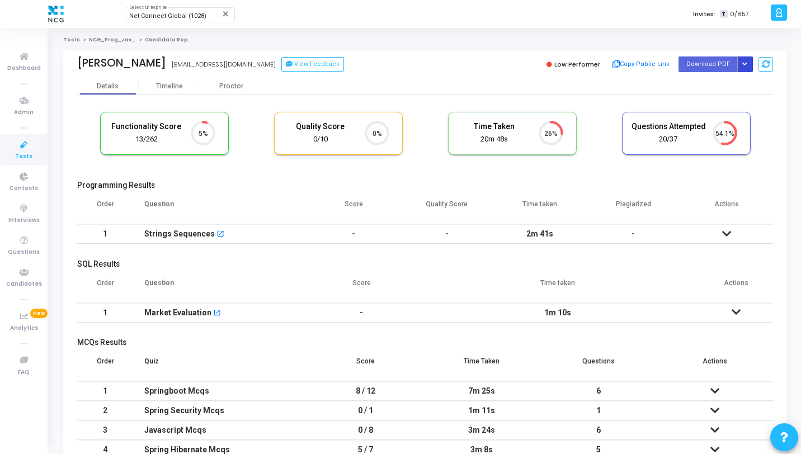
click at [748, 62] on button "Button group with nested dropdown" at bounding box center [746, 64] width 16 height 15
click at [719, 88] on button "Regenerate PDF" at bounding box center [710, 87] width 86 height 18
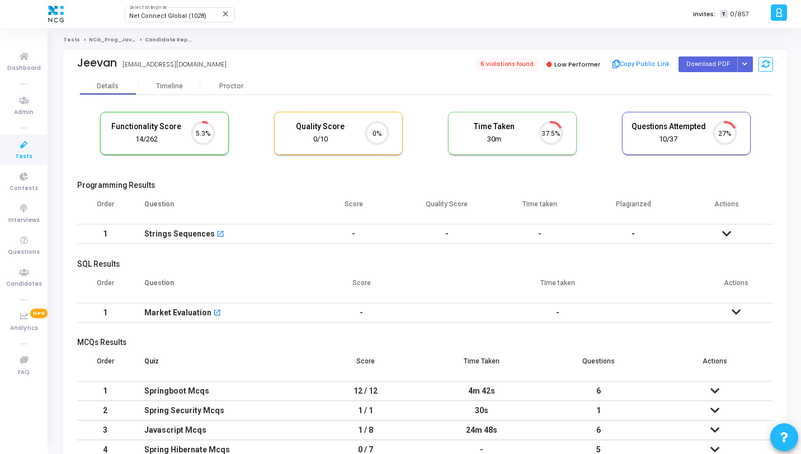
scroll to position [24, 29]
click at [748, 58] on button "Button group with nested dropdown" at bounding box center [746, 64] width 16 height 15
click at [703, 92] on button "Regenerate PDF" at bounding box center [710, 87] width 86 height 18
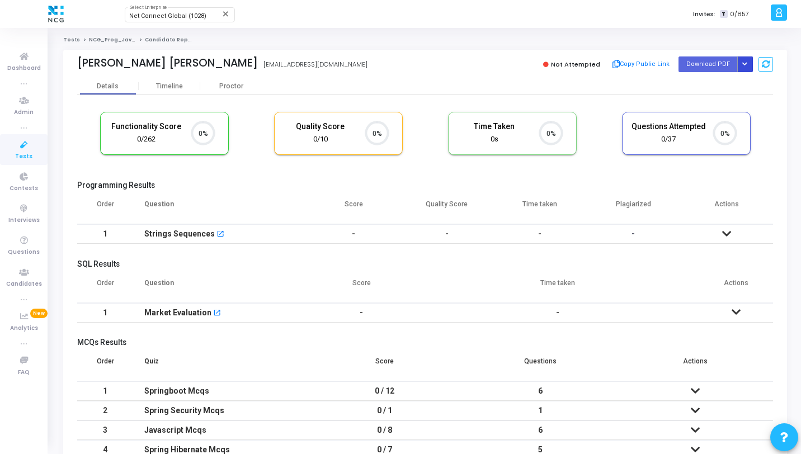
click at [747, 63] on icon "Button group with nested dropdown" at bounding box center [745, 65] width 5 height 6
click at [694, 85] on button "Regenerate PDF" at bounding box center [710, 87] width 86 height 18
click at [744, 67] on button "Button group with nested dropdown" at bounding box center [746, 64] width 16 height 15
click at [700, 106] on div "Functionality Score 0/262 0% Quality Score 0/10 0% Time Taken calculated once t…" at bounding box center [425, 138] width 696 height 65
click at [749, 62] on button "Button group with nested dropdown" at bounding box center [746, 64] width 16 height 15
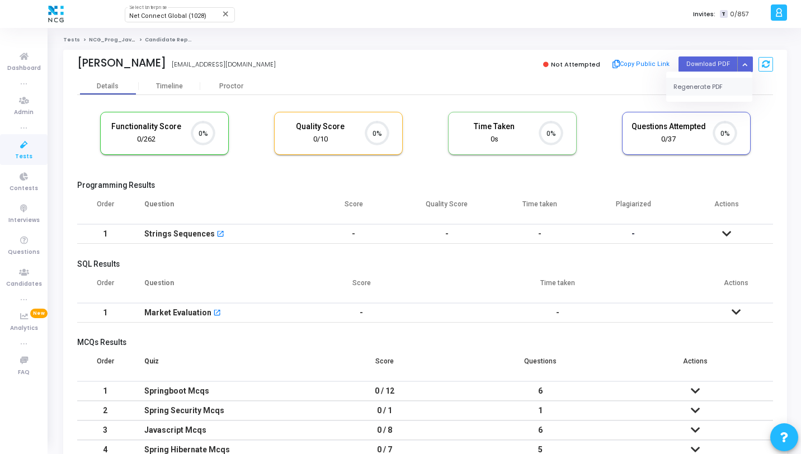
click at [709, 81] on button "Regenerate PDF" at bounding box center [710, 87] width 86 height 18
click at [744, 63] on icon "Button group with nested dropdown" at bounding box center [745, 65] width 5 height 6
click at [706, 80] on button "Regenerate PDF" at bounding box center [710, 87] width 86 height 18
click at [746, 64] on icon "Button group with nested dropdown" at bounding box center [745, 65] width 5 height 6
click at [724, 73] on div "Regenerate PDF" at bounding box center [710, 87] width 86 height 30
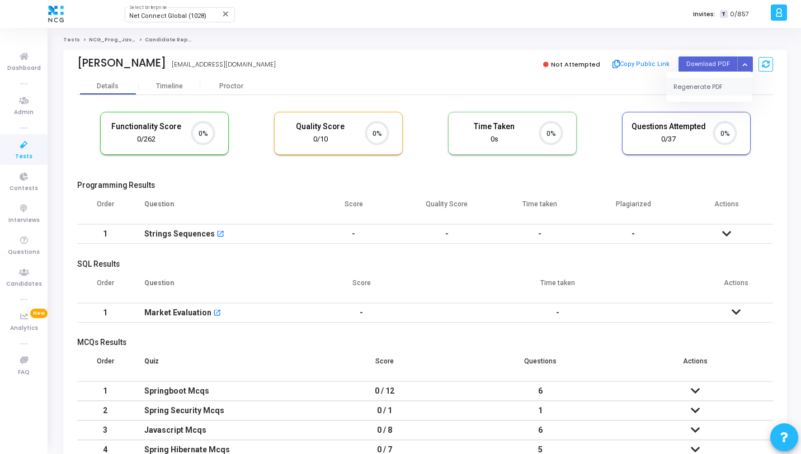
click at [711, 86] on button "Regenerate PDF" at bounding box center [710, 87] width 86 height 18
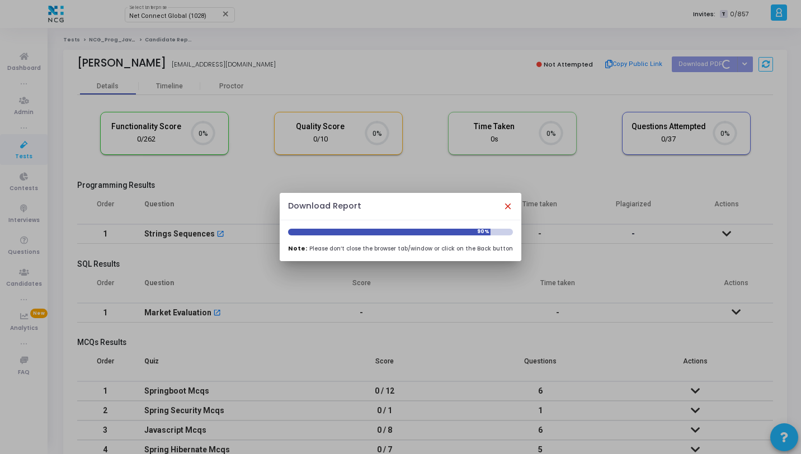
click at [504, 206] on mat-icon "close" at bounding box center [508, 206] width 10 height 10
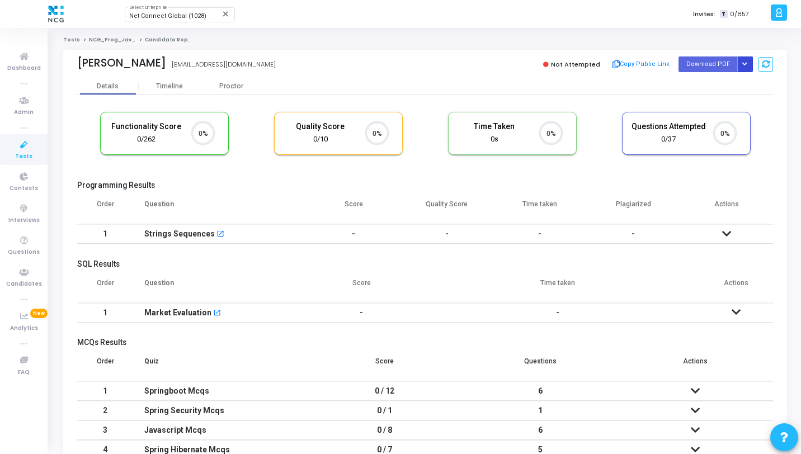
click at [746, 67] on icon "Button group with nested dropdown" at bounding box center [745, 65] width 5 height 6
click at [708, 77] on div "Regenerate PDF" at bounding box center [710, 87] width 86 height 30
click at [703, 81] on button "Regenerate PDF" at bounding box center [710, 87] width 86 height 18
click at [743, 61] on button "Button group with nested dropdown" at bounding box center [746, 64] width 16 height 15
click at [709, 84] on button "Regenerate PDF" at bounding box center [710, 87] width 86 height 18
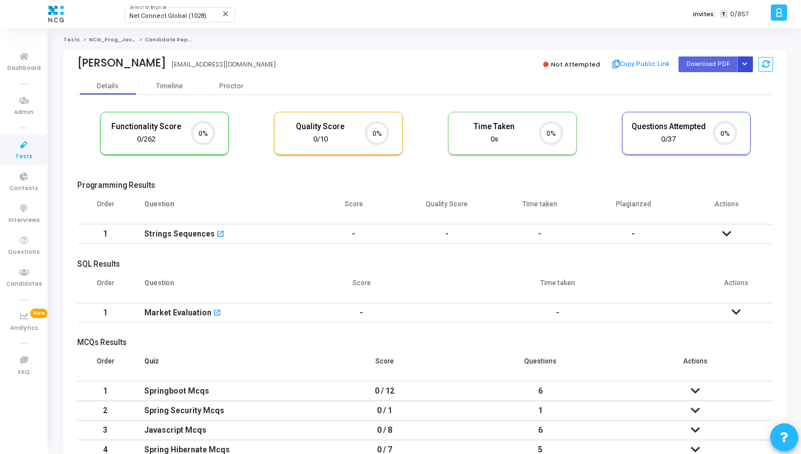
click at [748, 66] on button "Button group with nested dropdown" at bounding box center [746, 64] width 16 height 15
click at [713, 92] on button "Regenerate PDF" at bounding box center [710, 87] width 86 height 18
click at [748, 63] on button "Button group with nested dropdown" at bounding box center [746, 64] width 16 height 15
click at [718, 83] on button "Regenerate PDF" at bounding box center [710, 87] width 86 height 18
click at [747, 67] on icon "Button group with nested dropdown" at bounding box center [745, 65] width 5 height 6
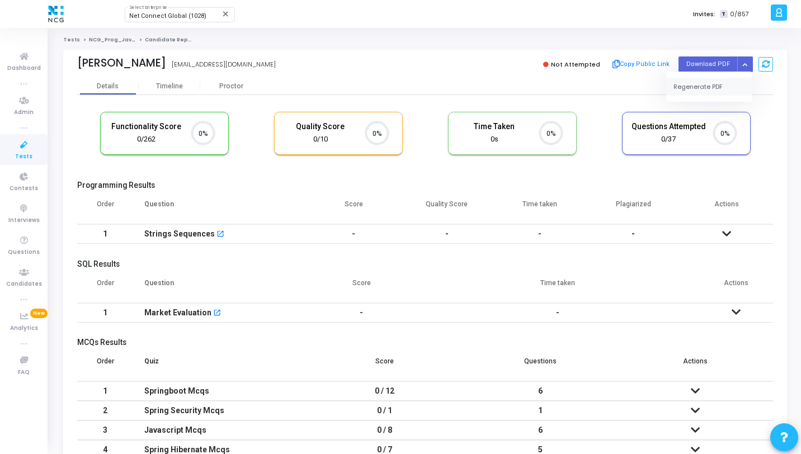
click at [714, 83] on button "Regenerate PDF" at bounding box center [710, 87] width 86 height 18
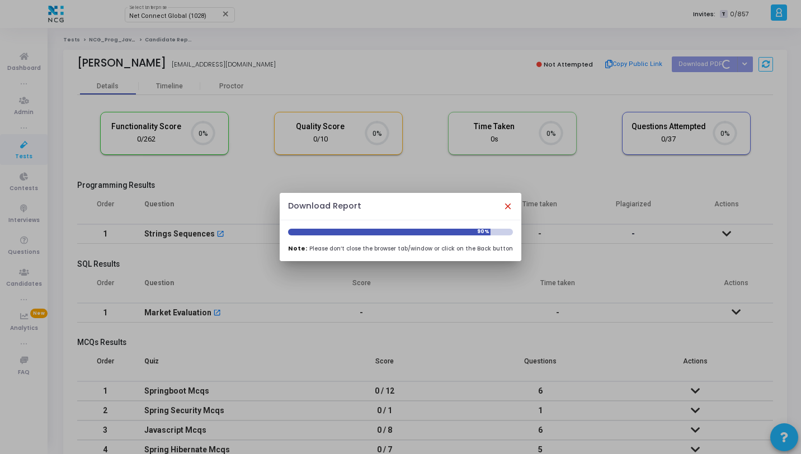
click at [503, 206] on mat-icon "close" at bounding box center [508, 206] width 10 height 10
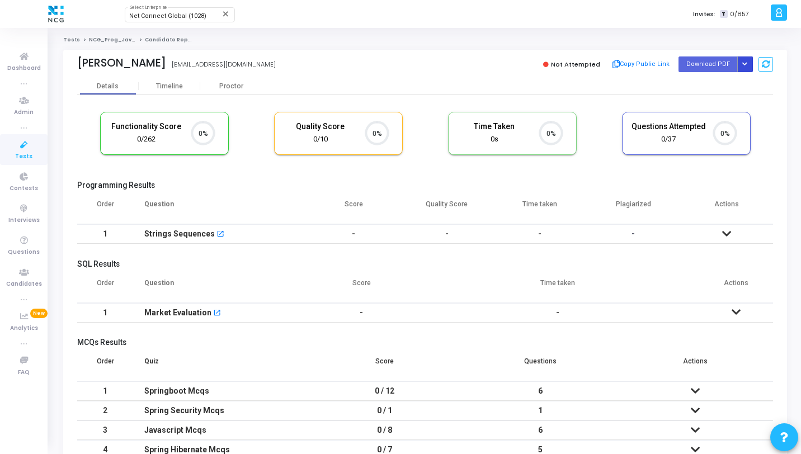
click at [747, 59] on button "Button group with nested dropdown" at bounding box center [746, 64] width 16 height 15
click at [727, 77] on div "Regenerate PDF" at bounding box center [710, 87] width 86 height 30
click at [721, 85] on button "Regenerate PDF" at bounding box center [710, 87] width 86 height 18
click at [748, 67] on button "Button group with nested dropdown" at bounding box center [746, 64] width 16 height 15
click at [723, 77] on div "Regenerate PDF" at bounding box center [710, 87] width 86 height 30
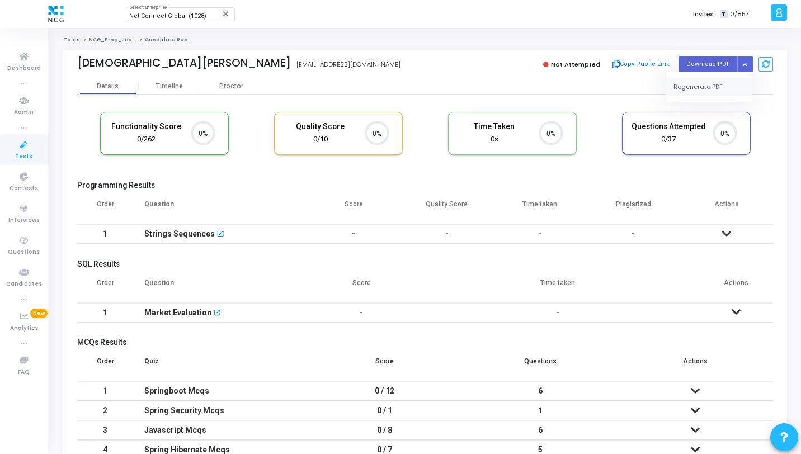
click at [684, 93] on button "Regenerate PDF" at bounding box center [710, 87] width 86 height 18
click at [744, 63] on icon "Button group with nested dropdown" at bounding box center [745, 65] width 5 height 6
click at [714, 80] on button "Regenerate PDF" at bounding box center [710, 87] width 86 height 18
click at [745, 60] on button "Button group with nested dropdown" at bounding box center [746, 64] width 16 height 15
click at [709, 81] on button "Regenerate PDF" at bounding box center [710, 87] width 86 height 18
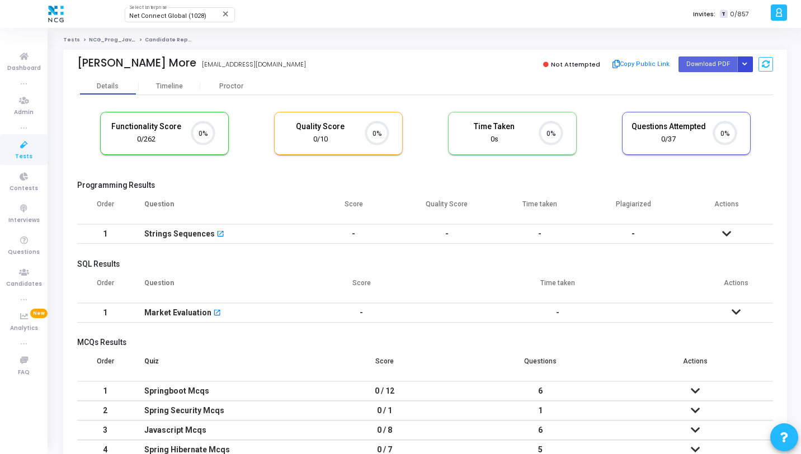
click at [744, 64] on icon "Button group with nested dropdown" at bounding box center [745, 65] width 5 height 6
click at [714, 87] on button "Regenerate PDF" at bounding box center [710, 87] width 86 height 18
click at [747, 65] on icon "Button group with nested dropdown" at bounding box center [745, 65] width 5 height 6
click at [698, 104] on div "Functionality Score 0/262 0% Quality Score 0/10 0% Time Taken calculated once t…" at bounding box center [425, 310] width 696 height 430
click at [750, 68] on button "Button group with nested dropdown" at bounding box center [746, 64] width 16 height 15
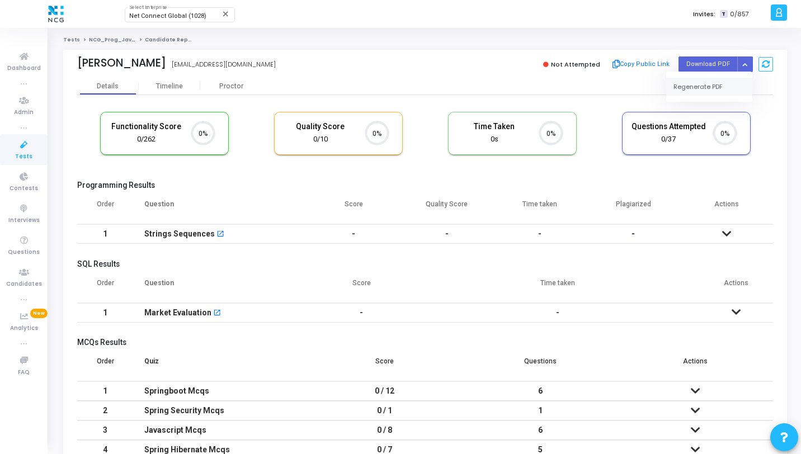
click at [720, 85] on button "Regenerate PDF" at bounding box center [710, 87] width 86 height 18
click at [747, 67] on icon "Button group with nested dropdown" at bounding box center [745, 65] width 5 height 6
click at [716, 87] on button "Regenerate PDF" at bounding box center [710, 87] width 86 height 18
click at [750, 62] on button "Button group with nested dropdown" at bounding box center [746, 64] width 16 height 15
click at [700, 92] on button "Regenerate PDF" at bounding box center [710, 87] width 86 height 18
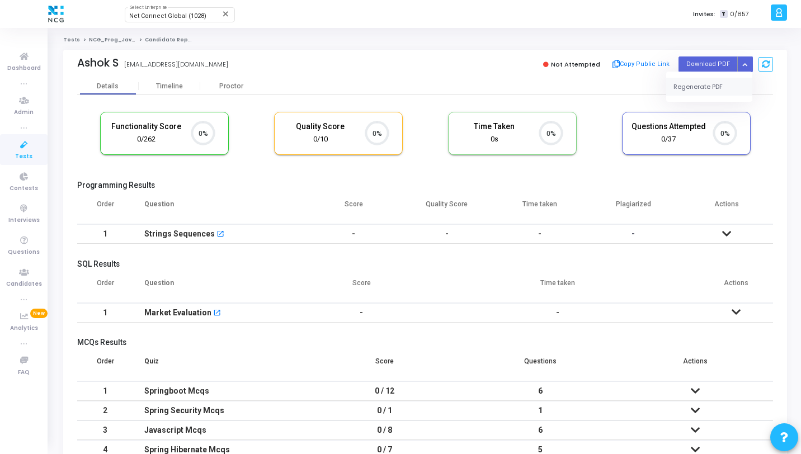
click at [700, 92] on div "Details Timeline Proctor" at bounding box center [425, 86] width 696 height 17
click at [746, 63] on icon "Button group with nested dropdown" at bounding box center [745, 65] width 5 height 6
click at [700, 95] on button "Regenerate PDF" at bounding box center [710, 87] width 86 height 18
